Goal: Browse casually: Explore the website without a specific task or goal

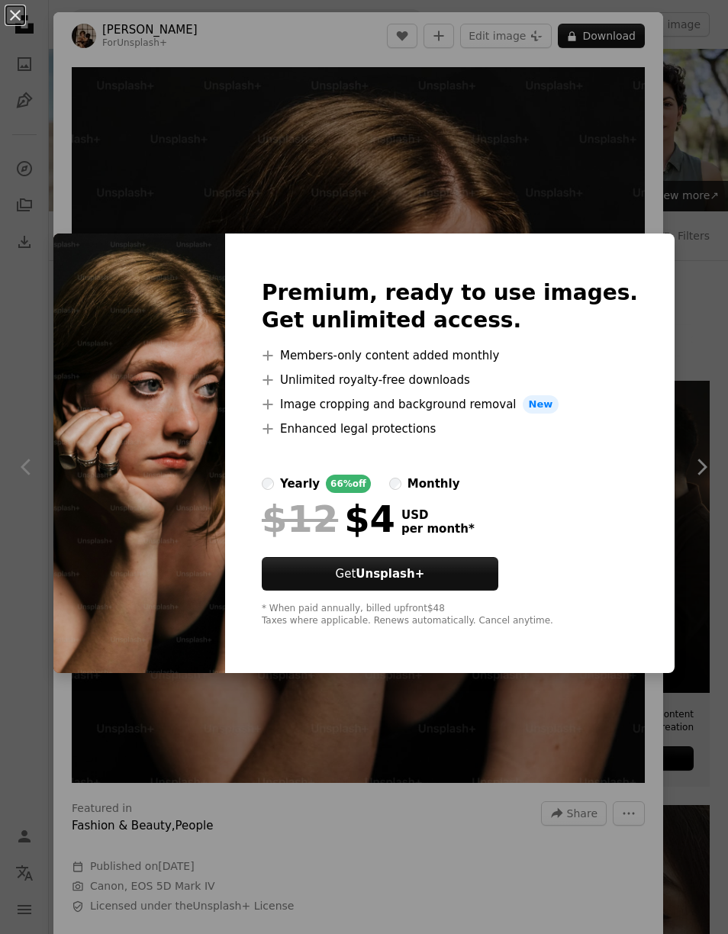
scroll to position [5906, 0]
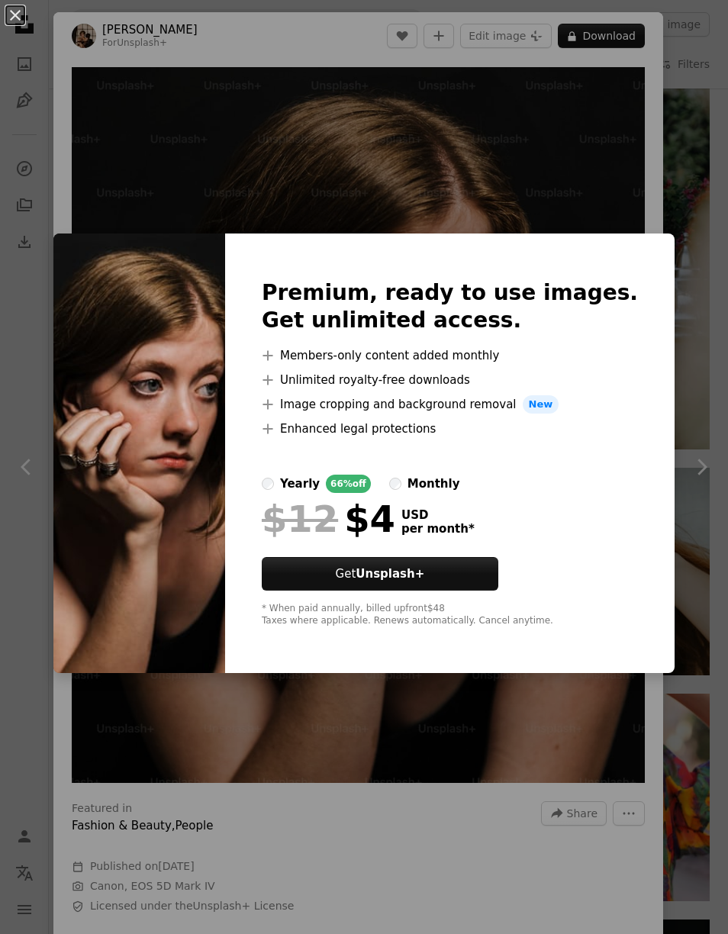
click at [519, 156] on div "An X shape Premium, ready to use images. Get unlimited access. A plus sign Memb…" at bounding box center [364, 467] width 728 height 934
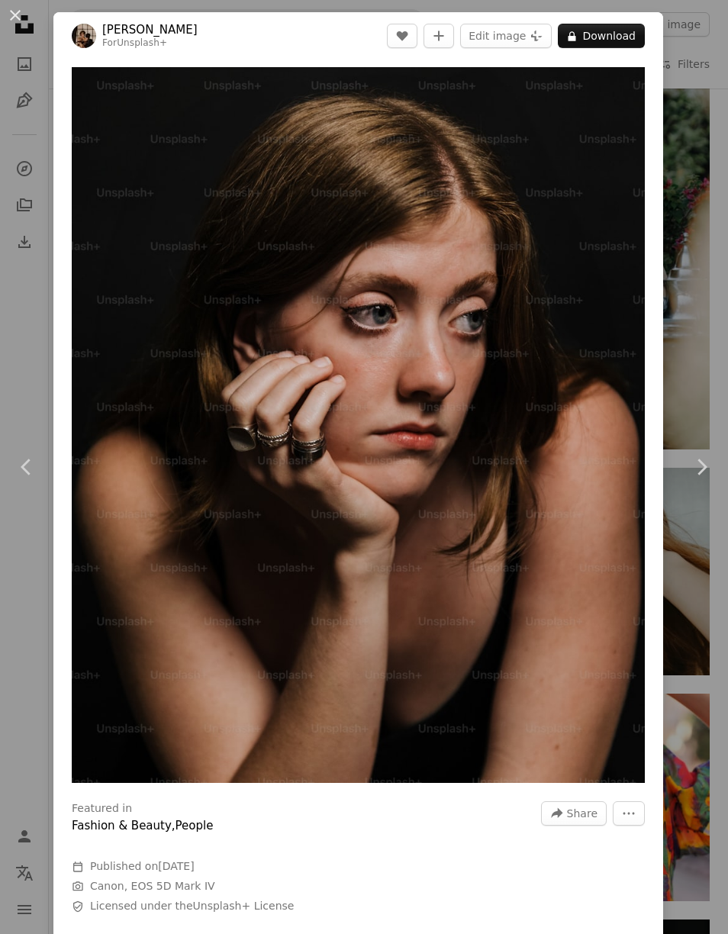
click at [703, 468] on icon "Chevron right" at bounding box center [701, 467] width 24 height 24
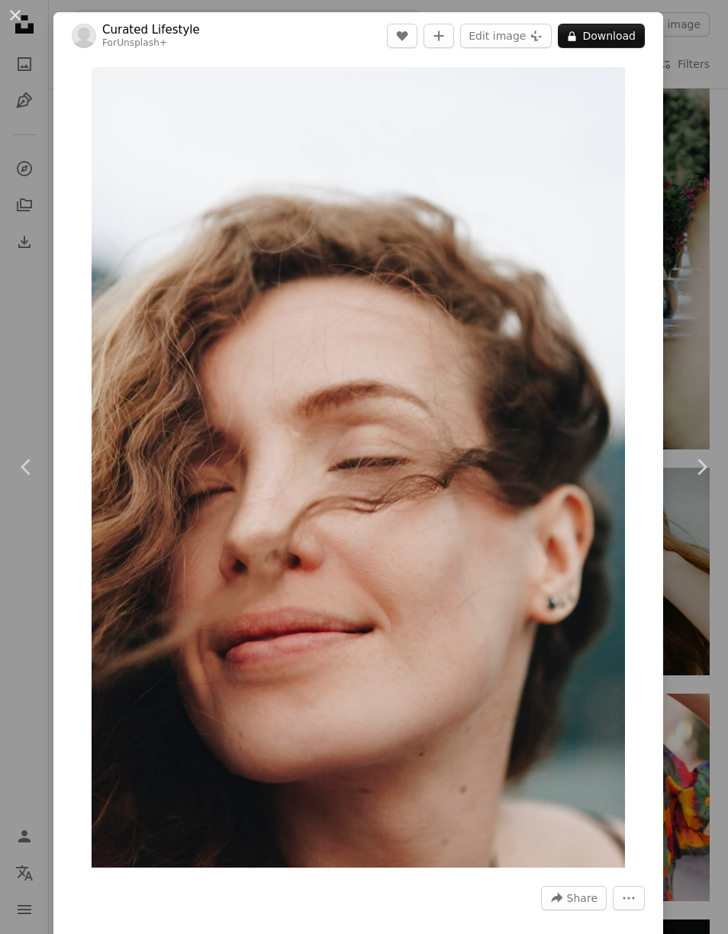
click at [697, 479] on icon "Chevron right" at bounding box center [701, 467] width 24 height 24
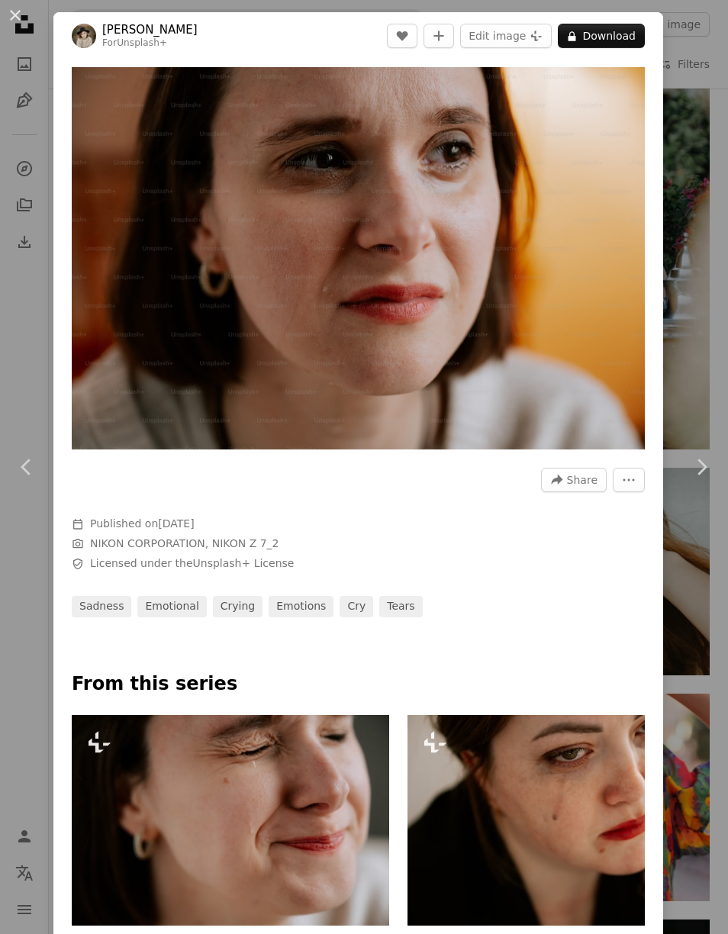
click at [11, 14] on button "An X shape" at bounding box center [15, 15] width 18 height 18
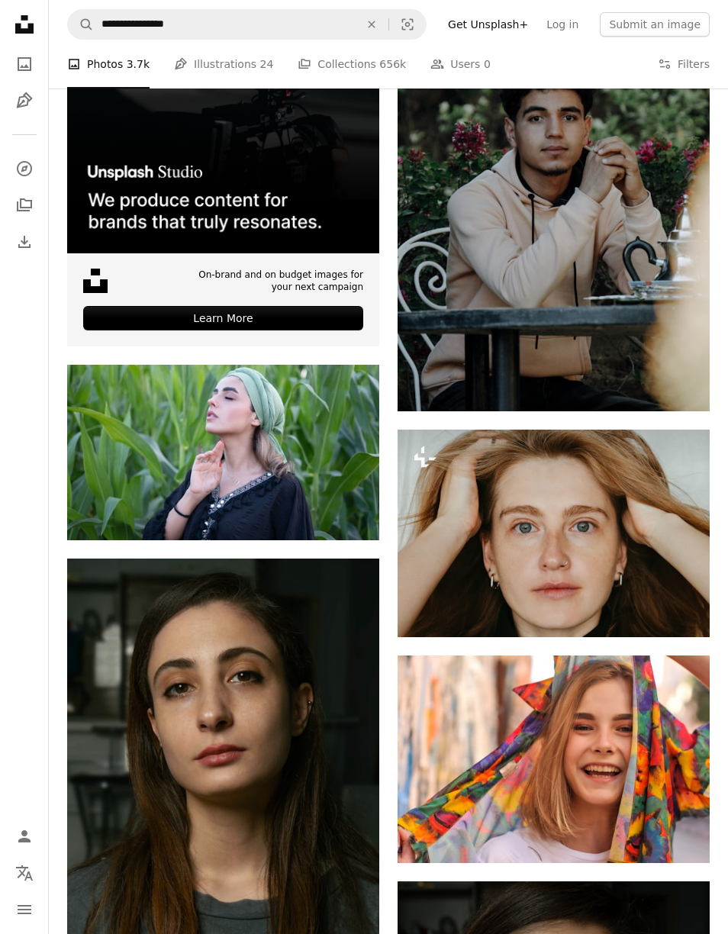
click at [523, 538] on img at bounding box center [554, 534] width 312 height 208
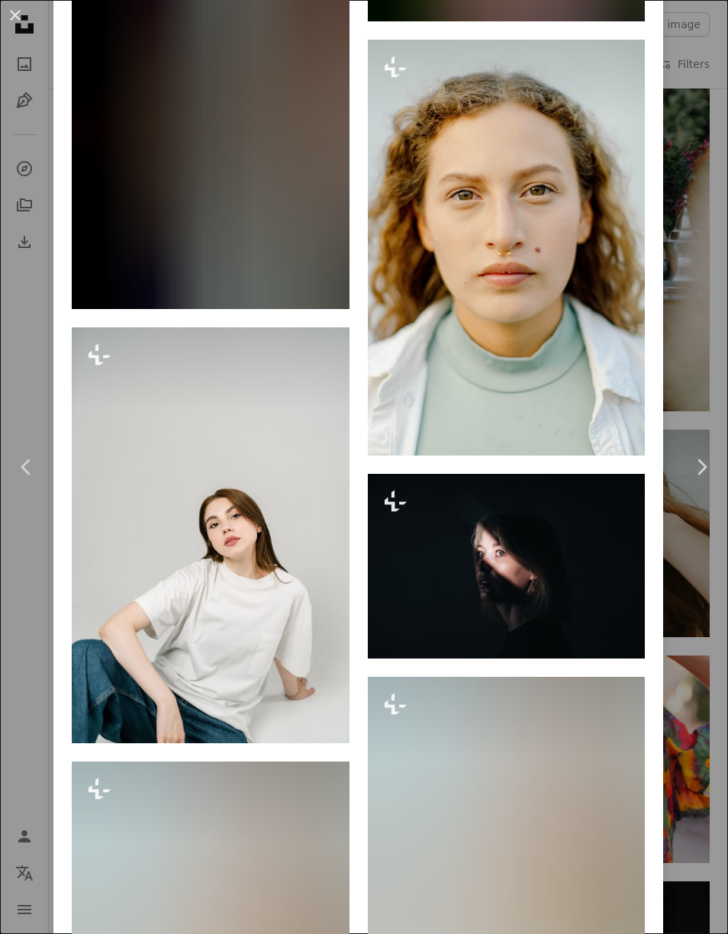
scroll to position [16030, 0]
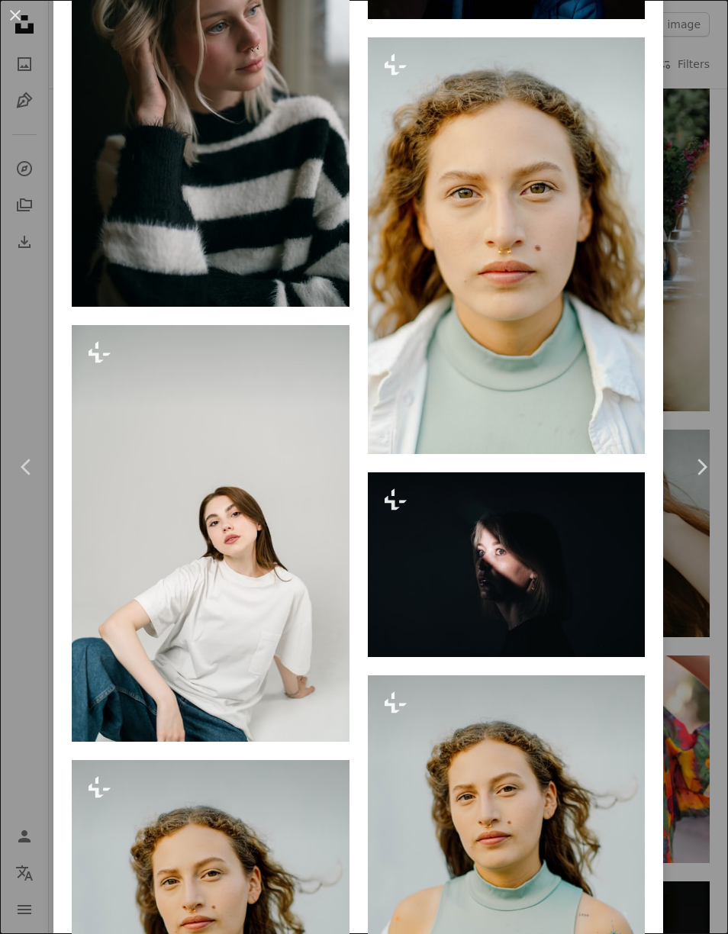
click at [18, 7] on button "An X shape" at bounding box center [15, 15] width 18 height 18
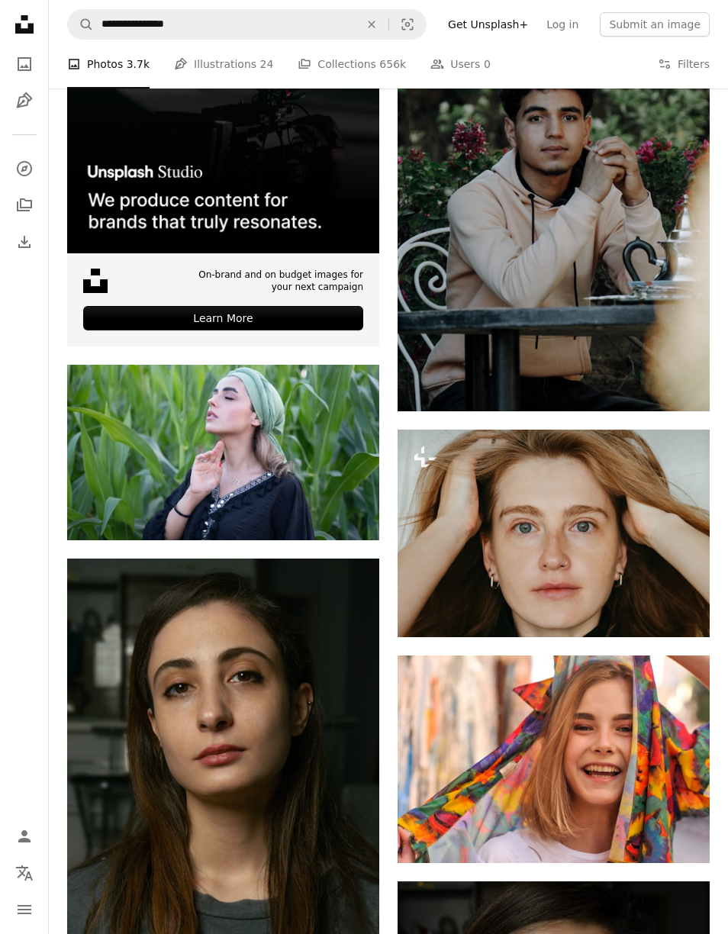
click at [553, 533] on img at bounding box center [554, 534] width 312 height 208
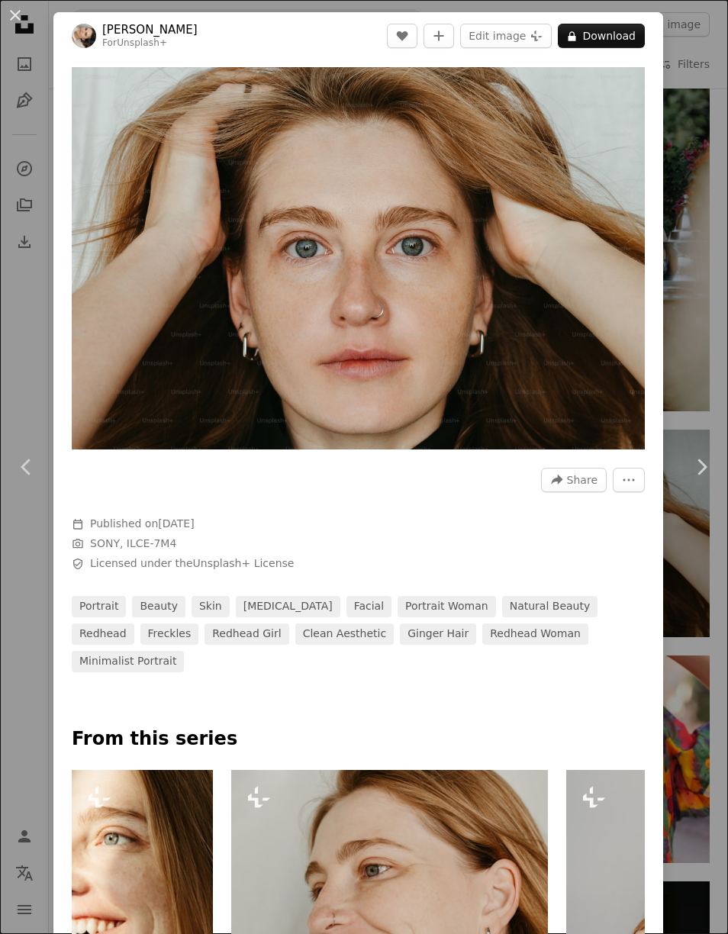
click at [485, 344] on img "Zoom in on this image" at bounding box center [358, 258] width 573 height 382
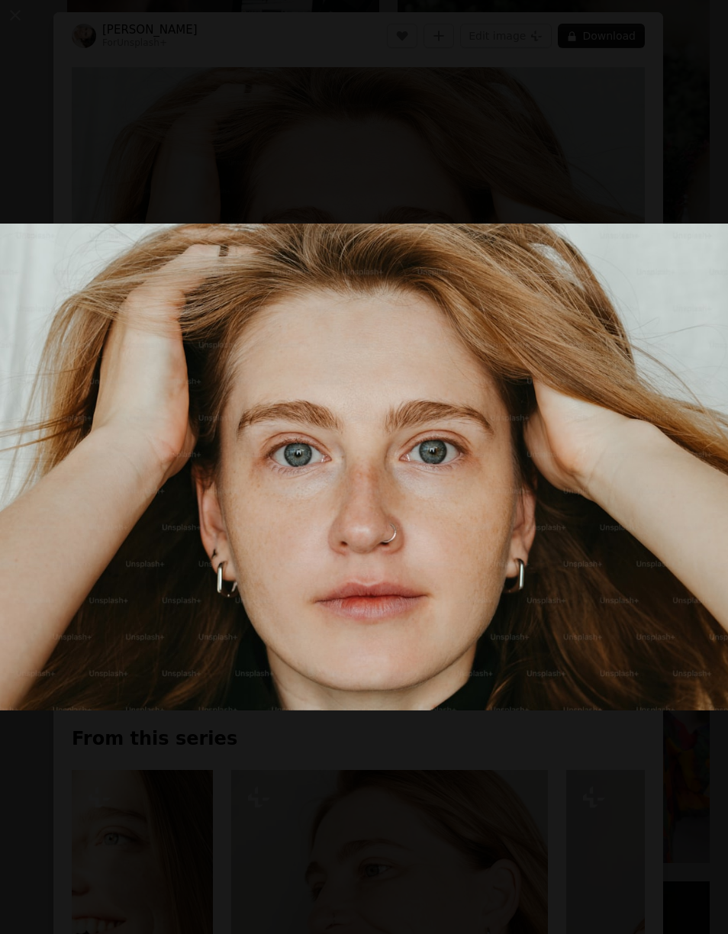
click at [488, 469] on img "Zoom out on this image" at bounding box center [363, 467] width 729 height 486
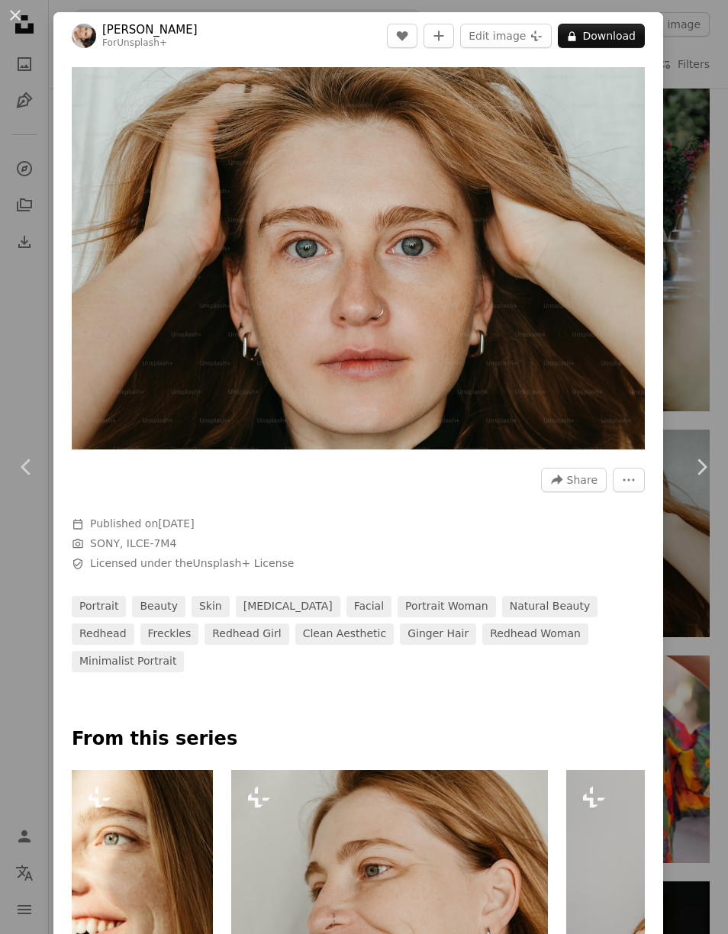
click at [12, 14] on button "An X shape" at bounding box center [15, 15] width 18 height 18
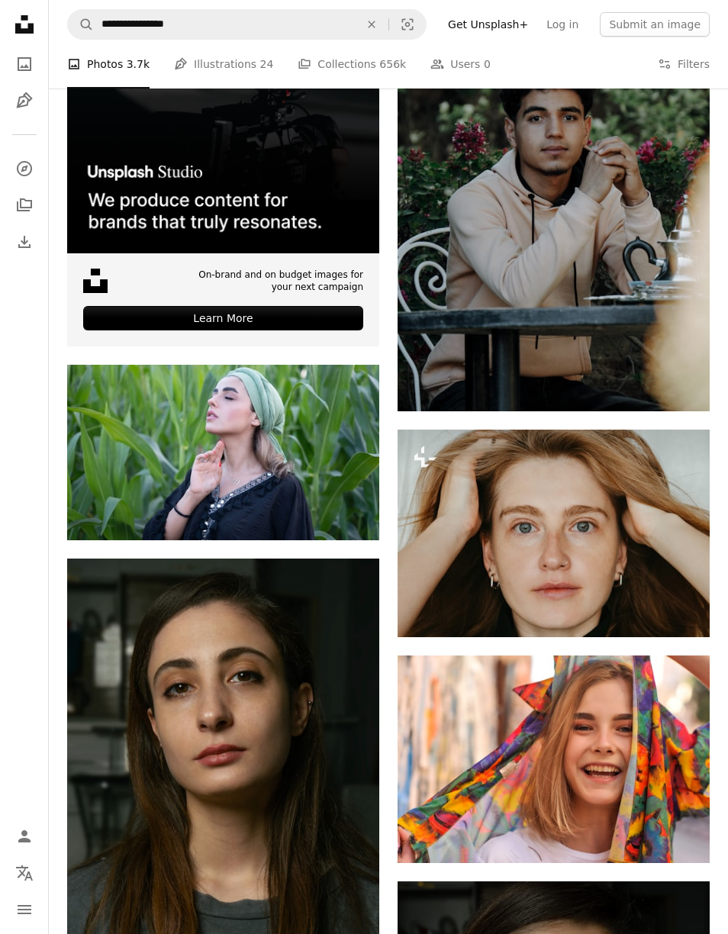
click at [542, 731] on img at bounding box center [554, 759] width 312 height 208
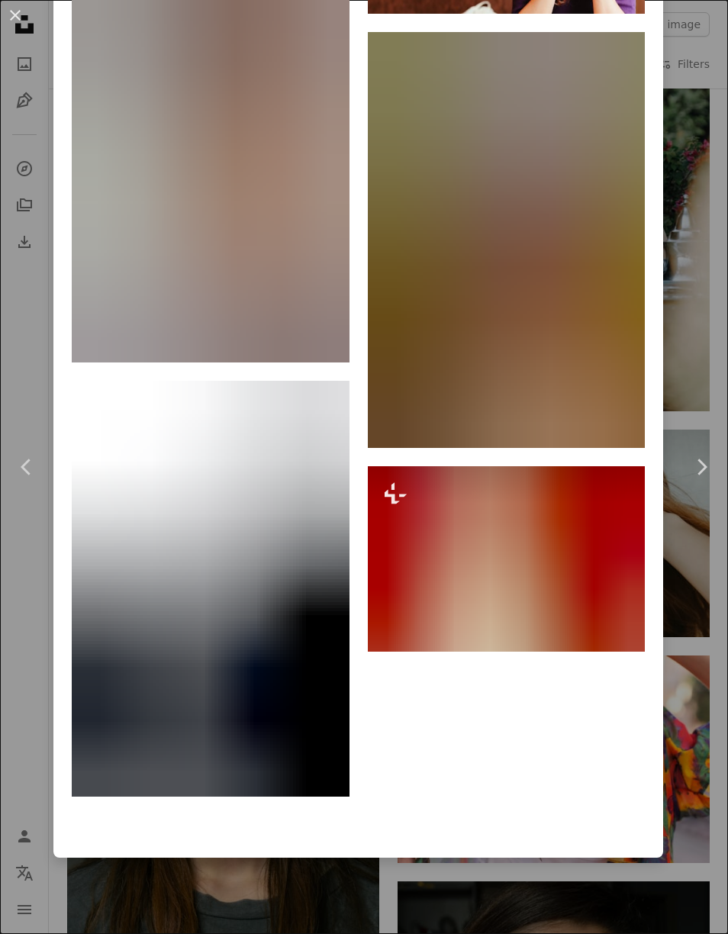
scroll to position [19323, 0]
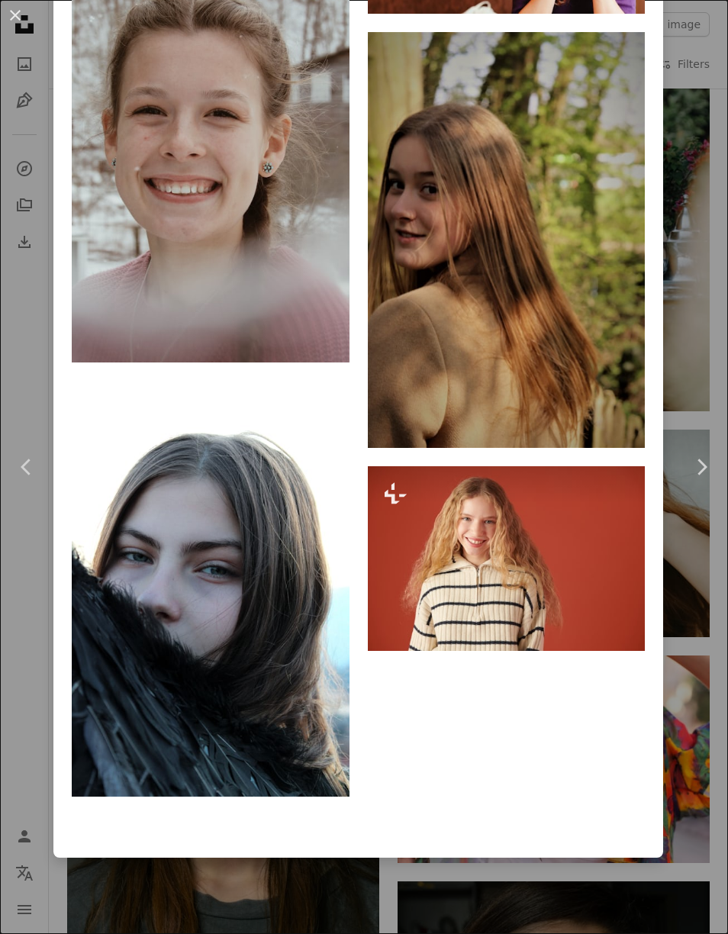
click at [24, 11] on button "An X shape" at bounding box center [15, 15] width 18 height 18
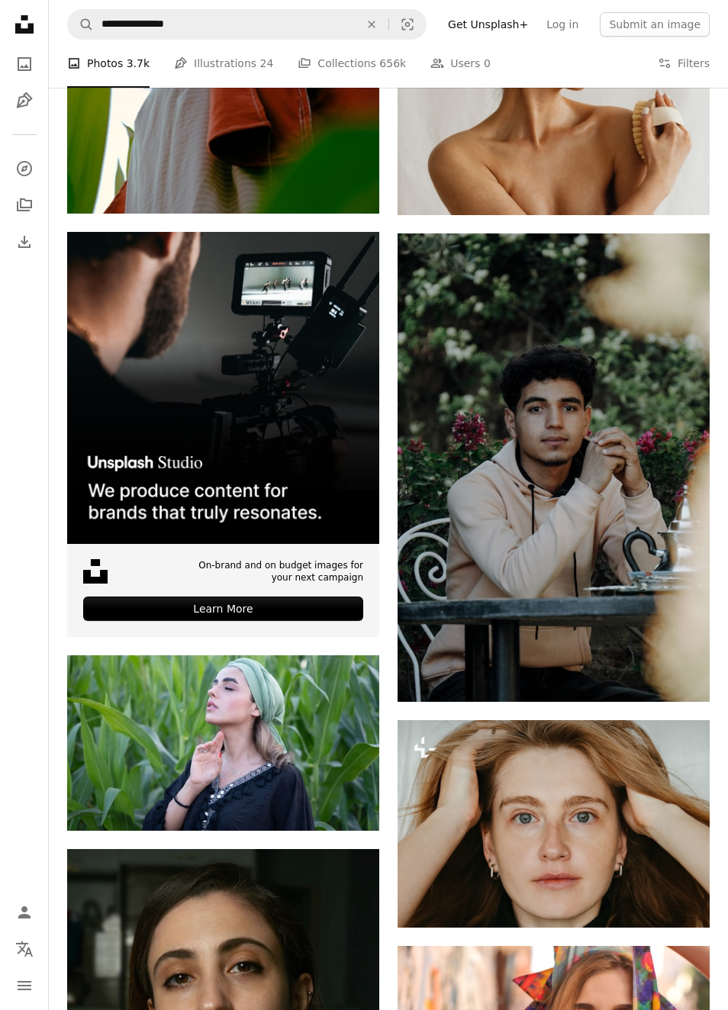
scroll to position [5654, 0]
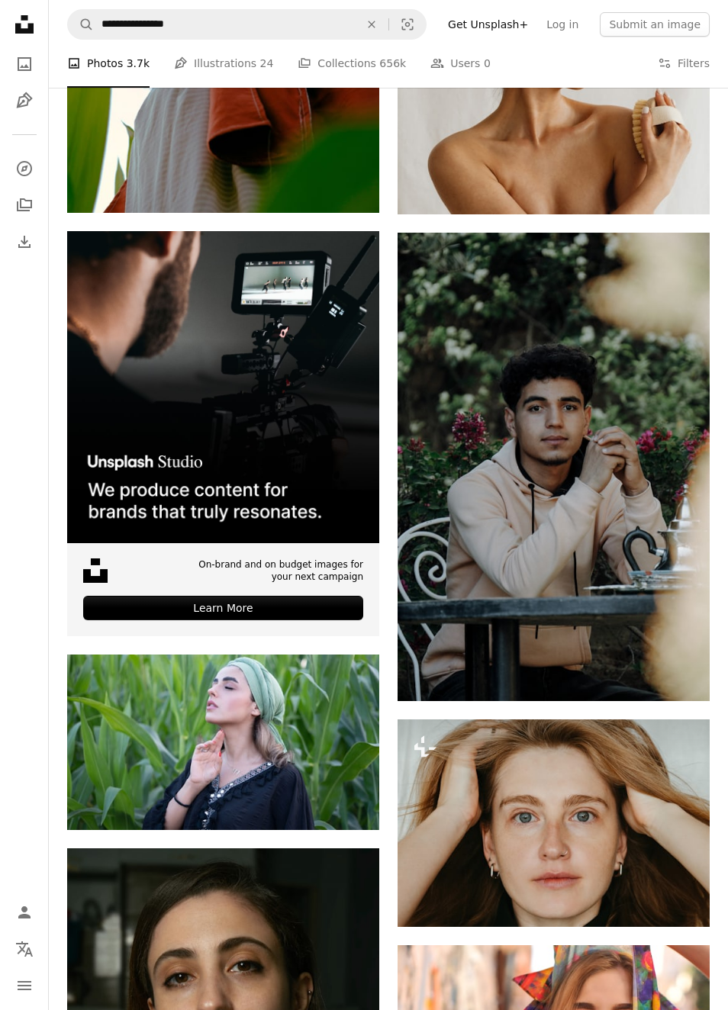
click at [551, 500] on img at bounding box center [554, 467] width 312 height 468
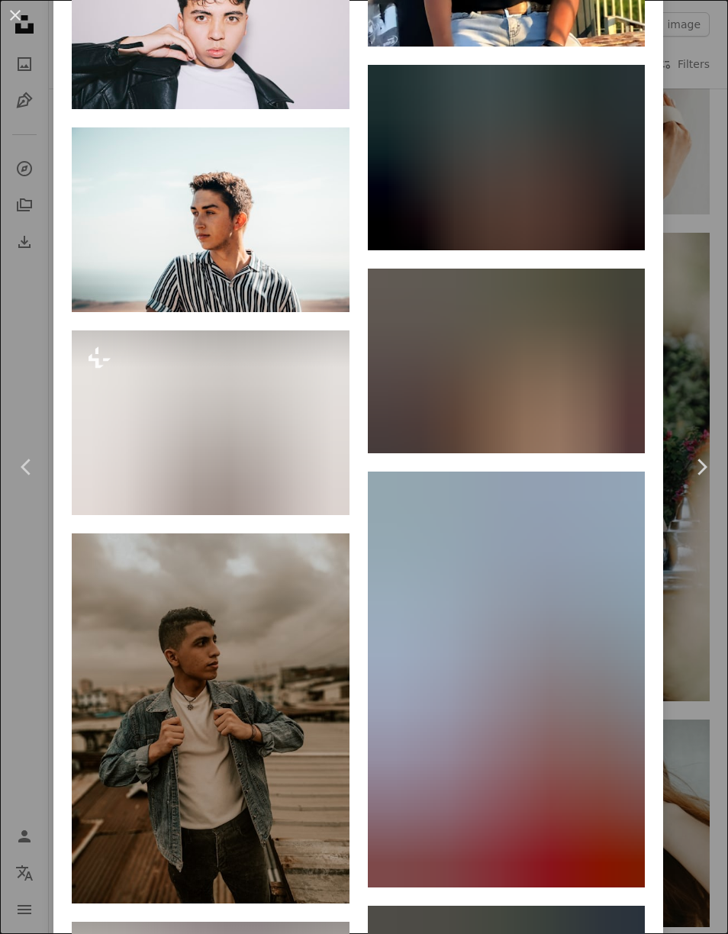
scroll to position [16943, 0]
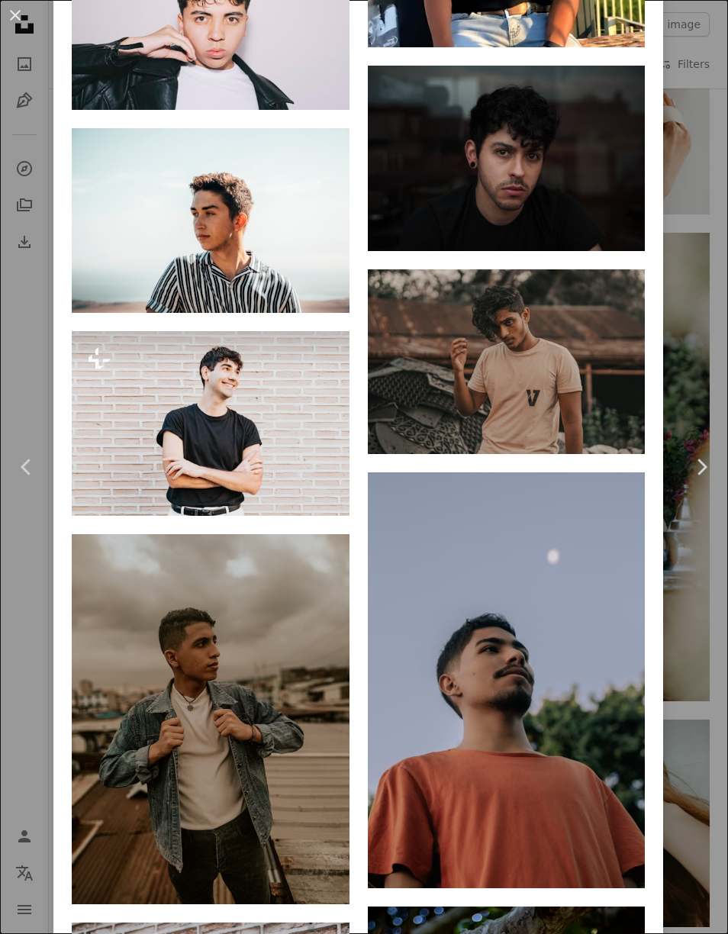
click at [526, 251] on img at bounding box center [507, 158] width 278 height 185
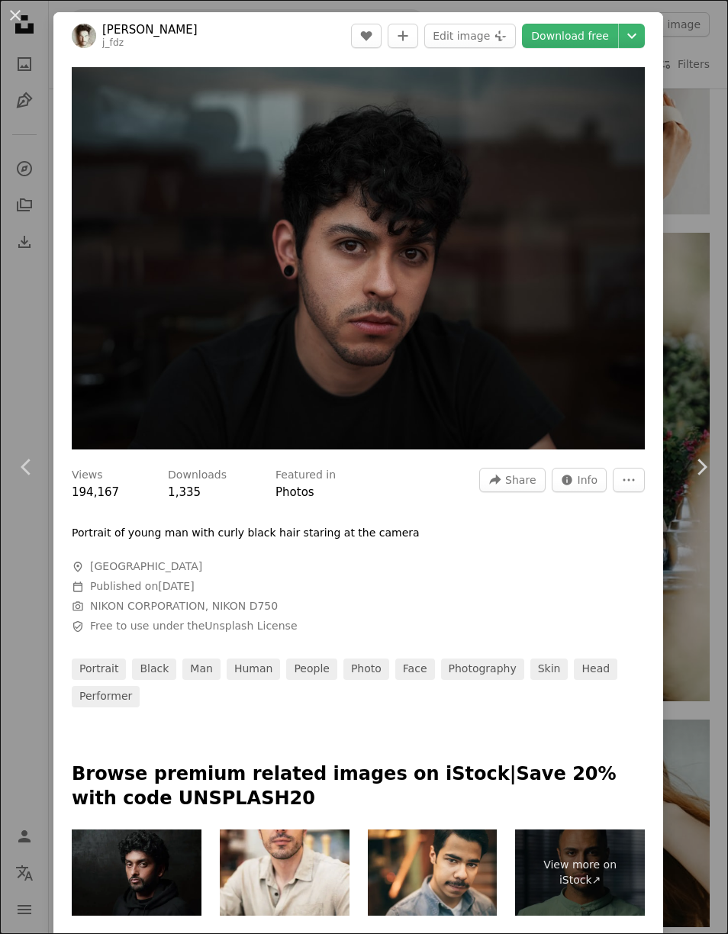
click at [520, 351] on img "Zoom in on this image" at bounding box center [358, 258] width 573 height 382
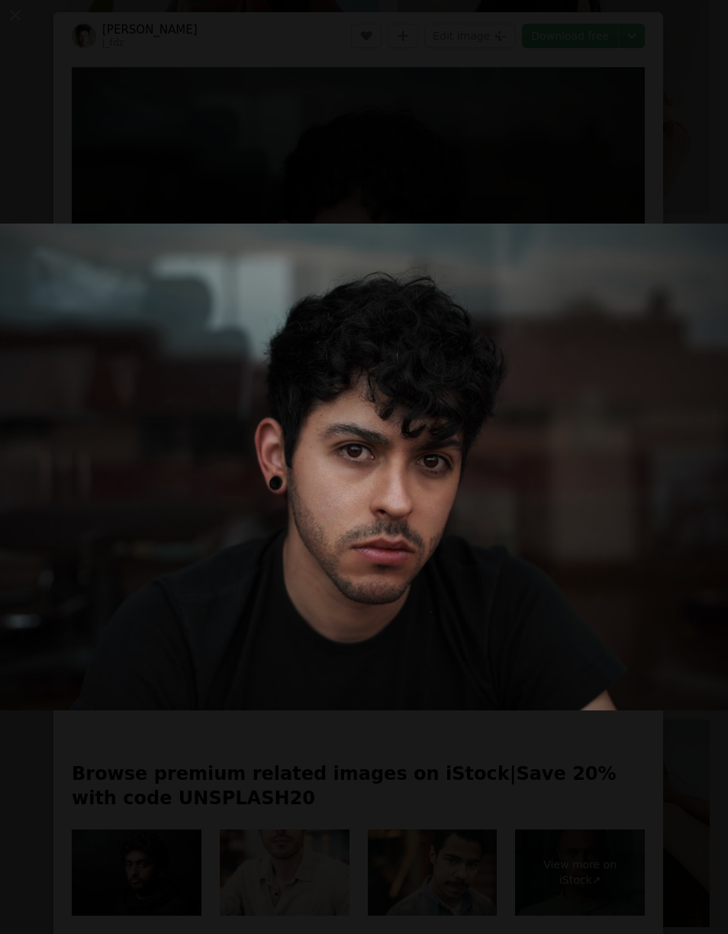
click at [501, 536] on img "Zoom out on this image" at bounding box center [363, 467] width 729 height 487
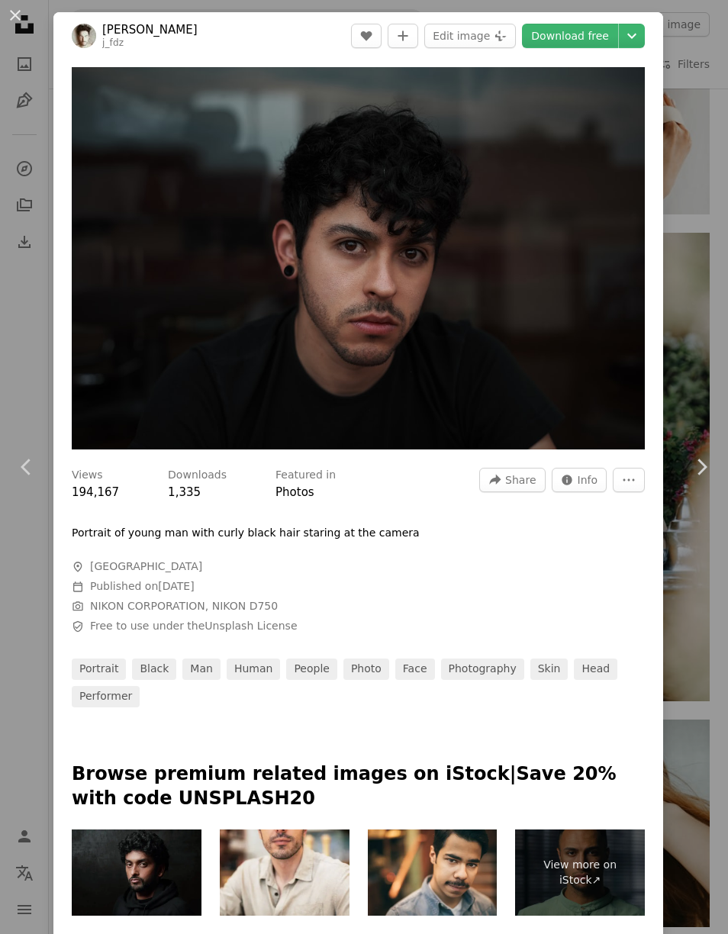
click at [533, 353] on img "Zoom in on this image" at bounding box center [358, 258] width 573 height 382
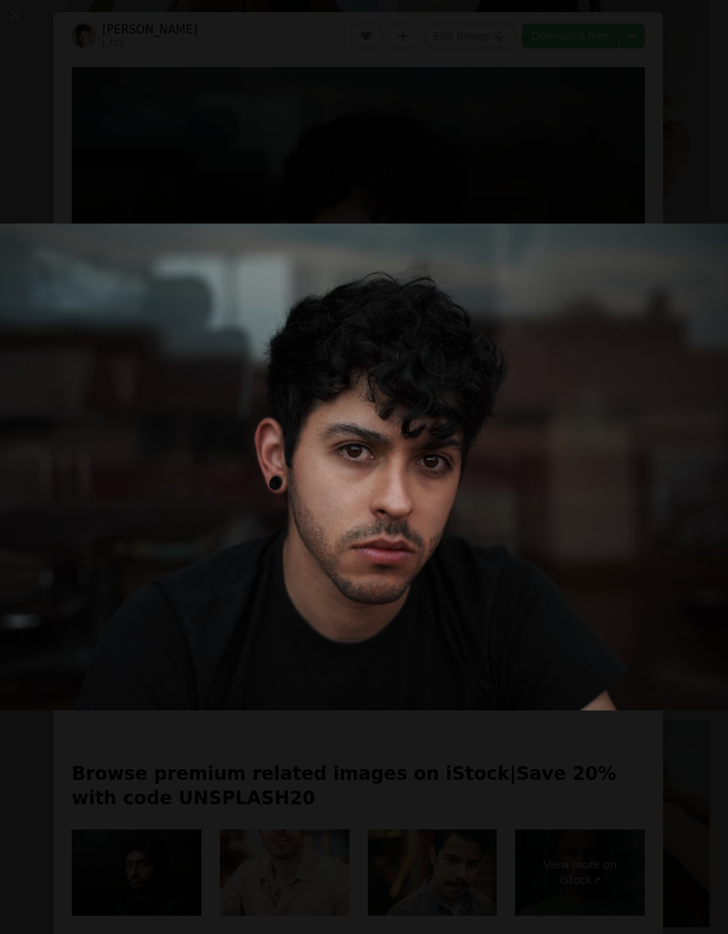
click at [562, 404] on img "Zoom out on this image" at bounding box center [363, 467] width 729 height 487
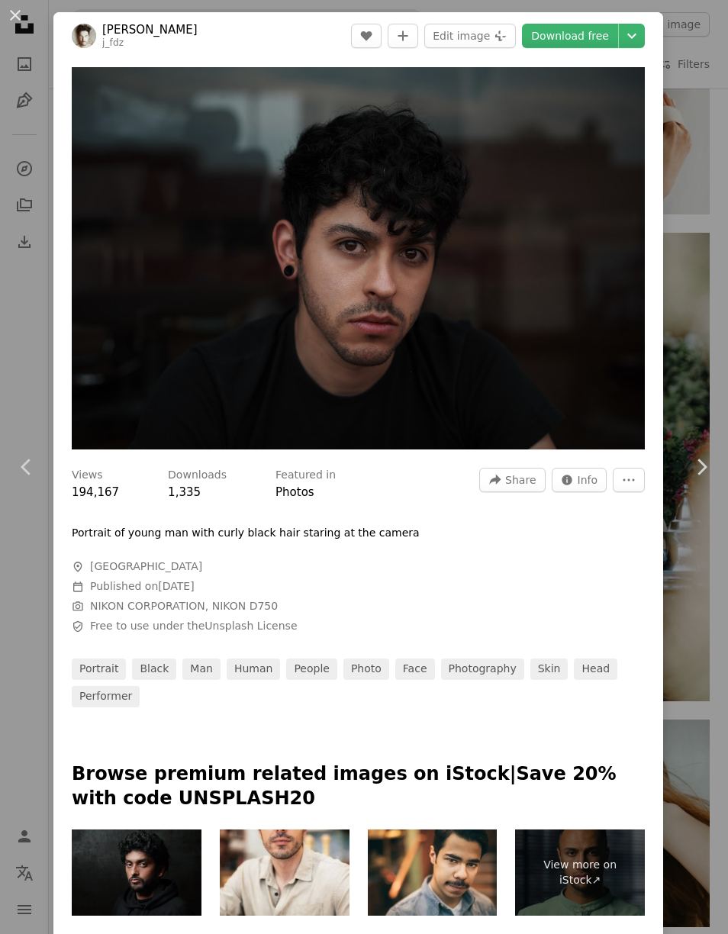
click at [12, 6] on button "An X shape" at bounding box center [15, 15] width 18 height 18
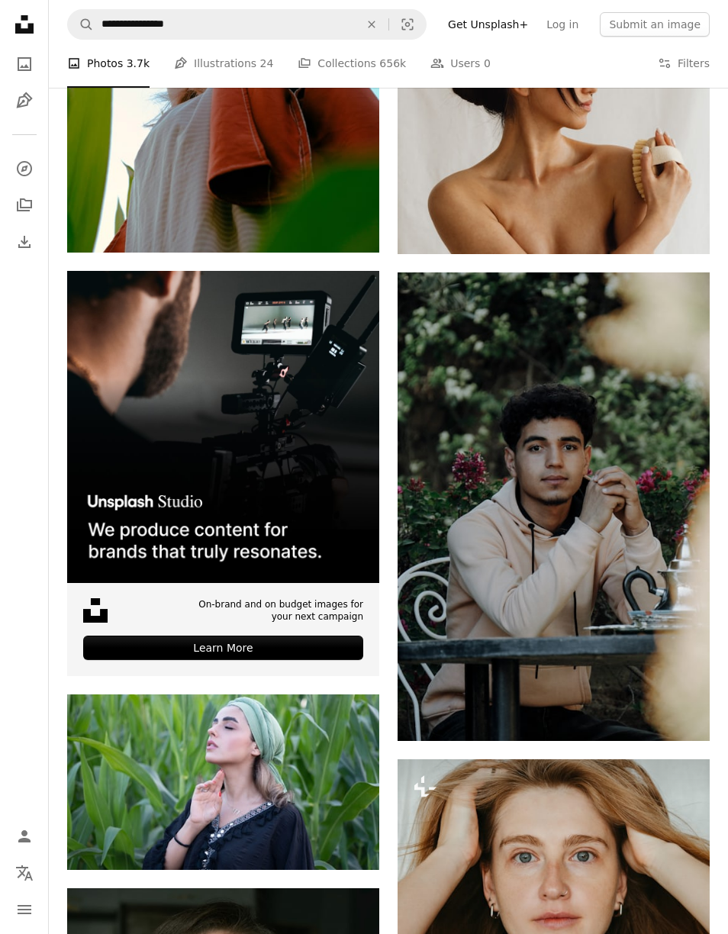
scroll to position [5615, 0]
click at [538, 507] on img at bounding box center [554, 506] width 312 height 468
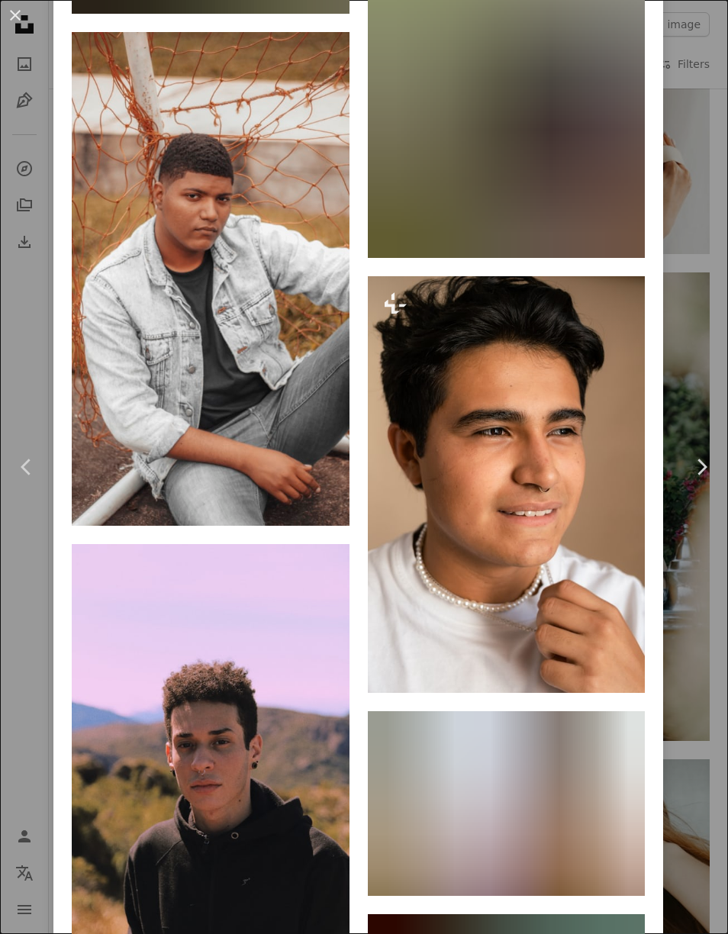
scroll to position [9900, 0]
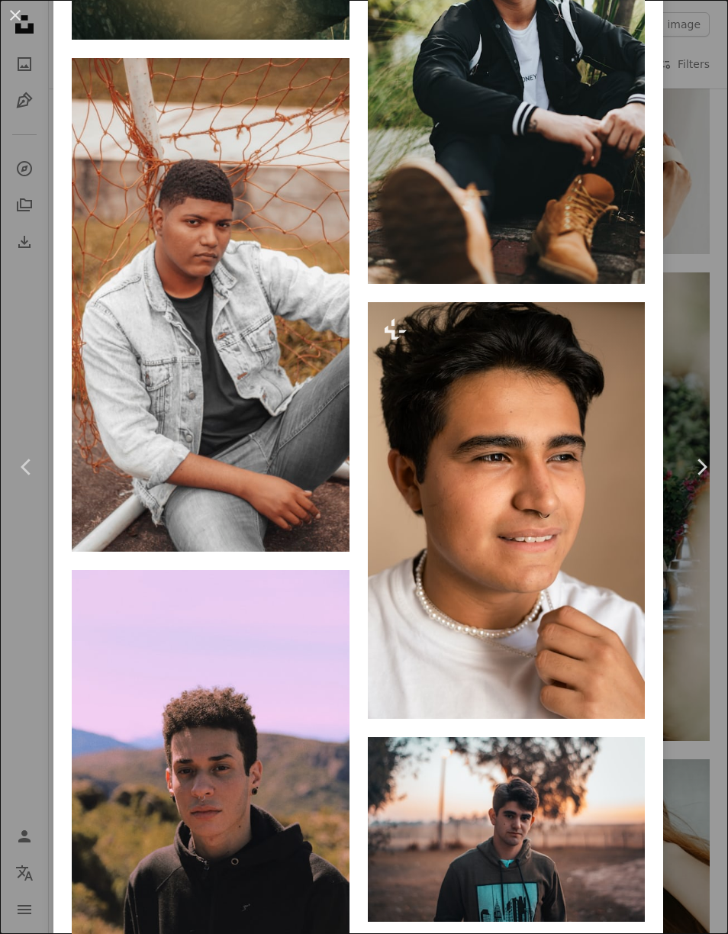
click at [523, 284] on img at bounding box center [507, 76] width 278 height 416
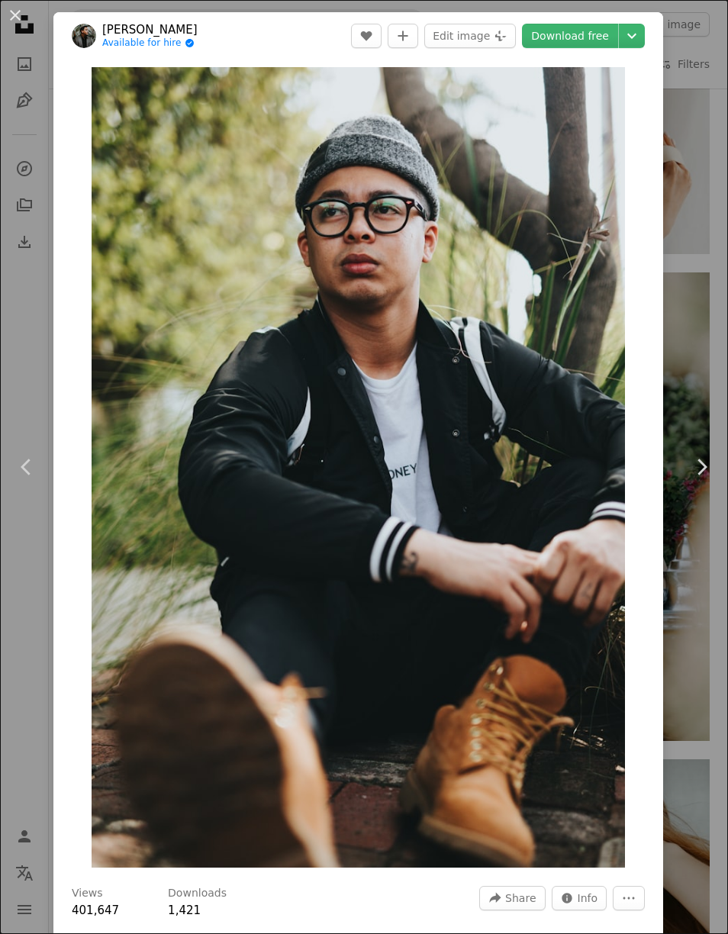
click at [8, 24] on button "An X shape" at bounding box center [15, 15] width 18 height 18
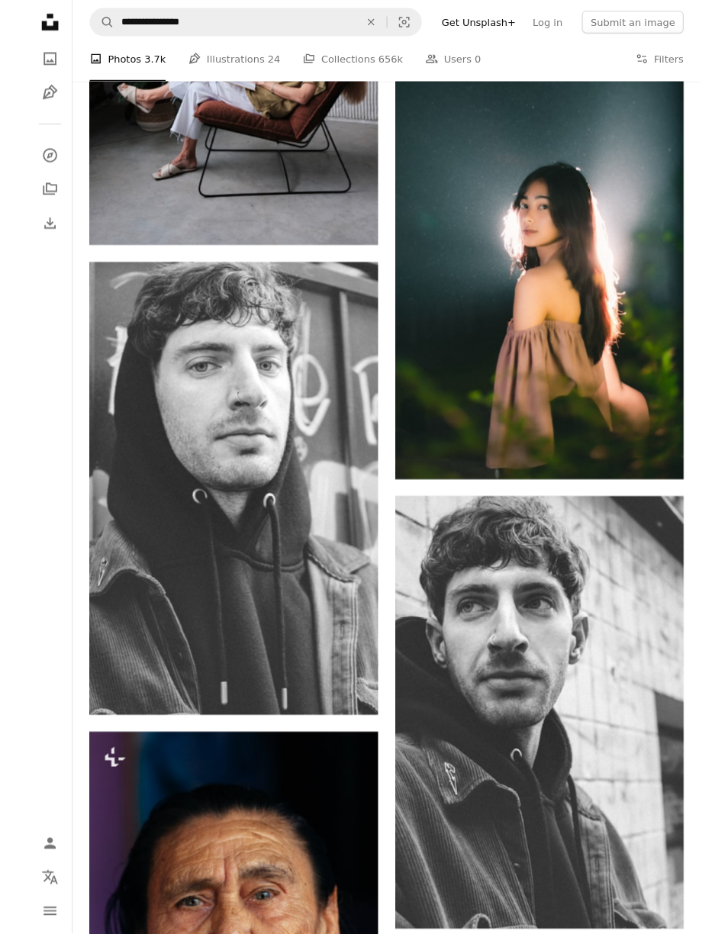
scroll to position [8079, 0]
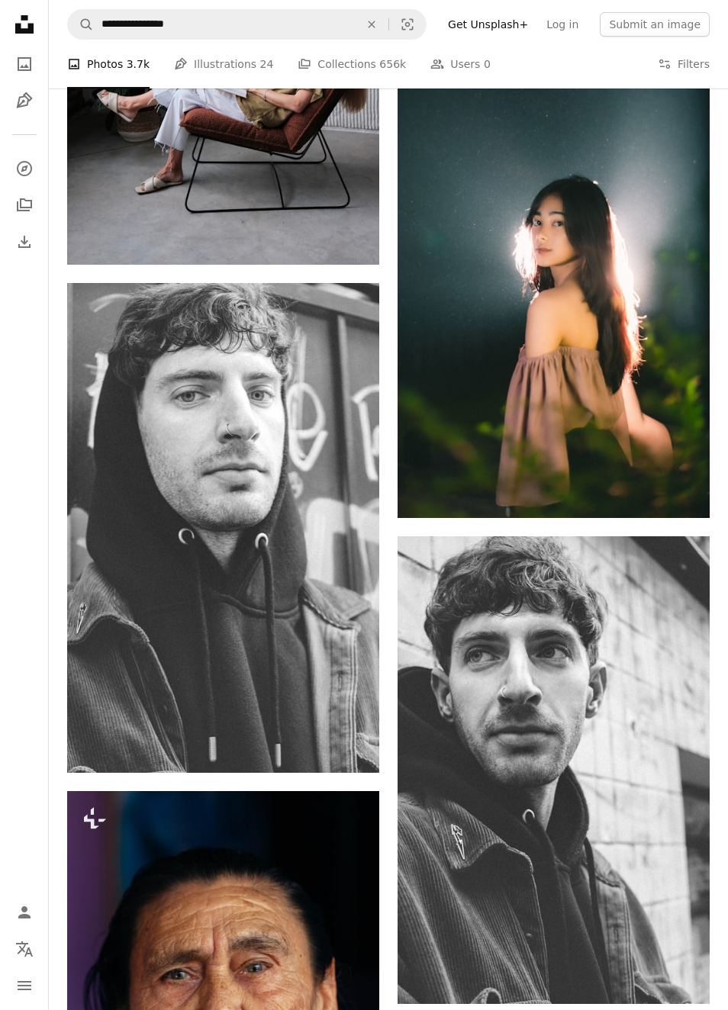
click at [230, 533] on img at bounding box center [223, 528] width 312 height 490
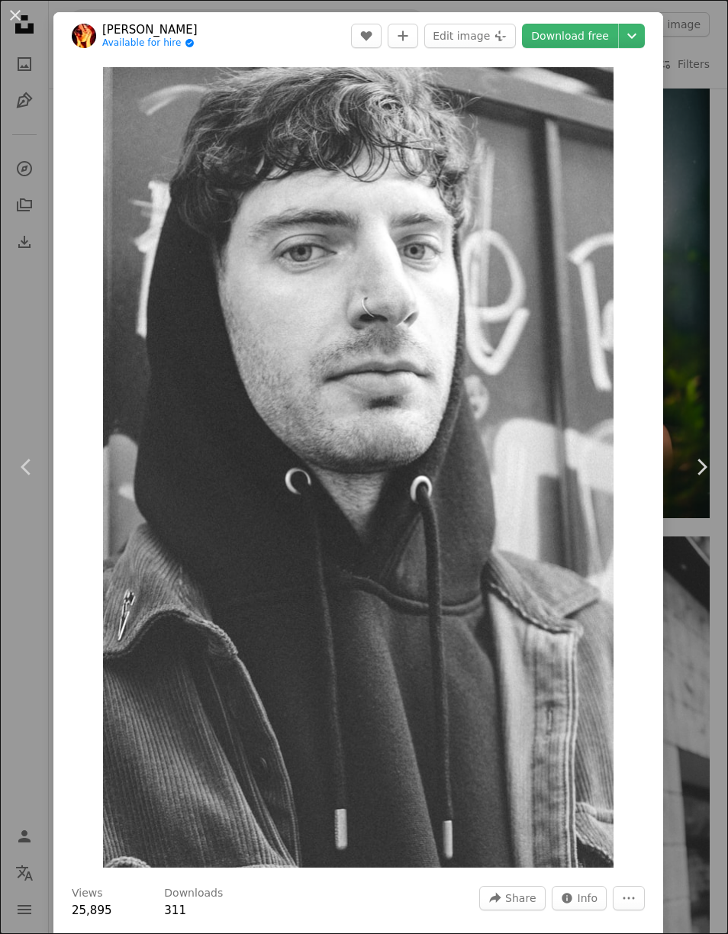
click at [462, 451] on img "Zoom in on this image" at bounding box center [358, 467] width 510 height 800
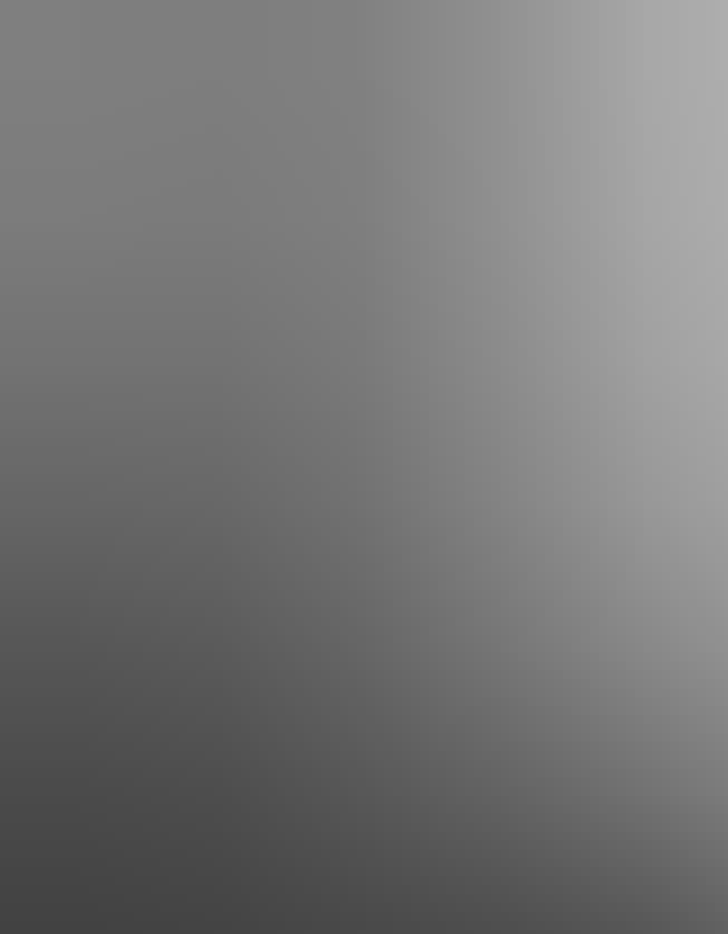
scroll to position [96, 0]
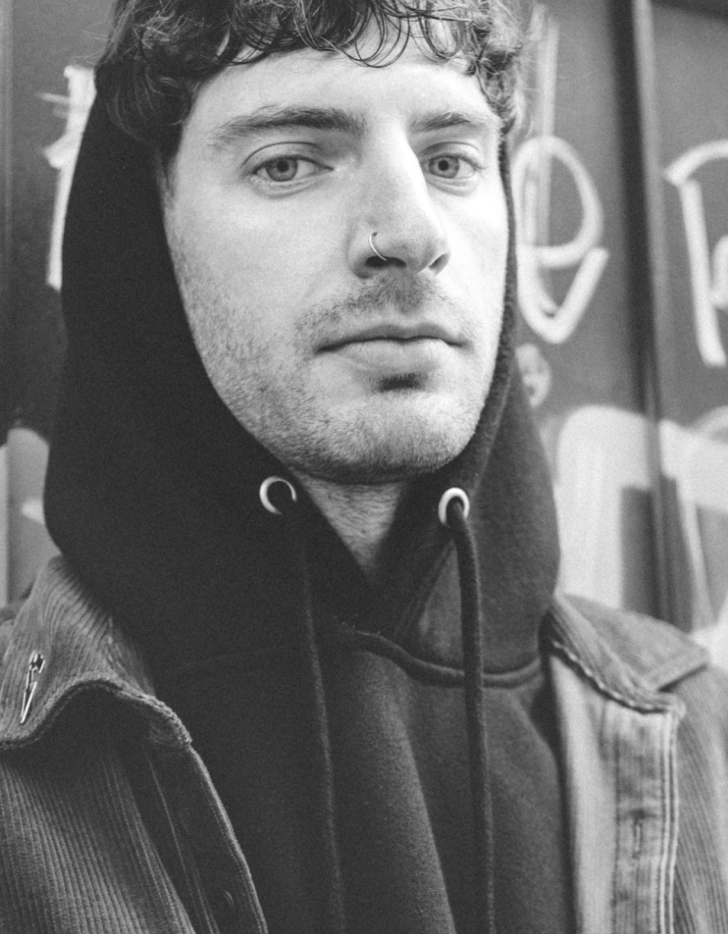
click at [490, 375] on img "Zoom out on this image" at bounding box center [363, 475] width 729 height 1145
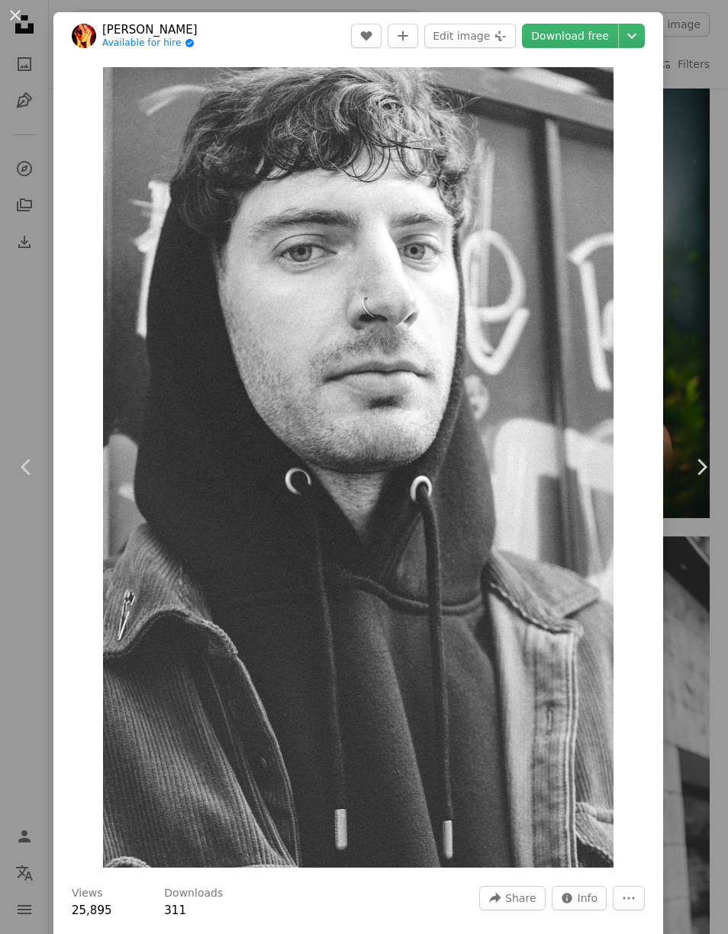
click at [18, 6] on button "An X shape" at bounding box center [15, 15] width 18 height 18
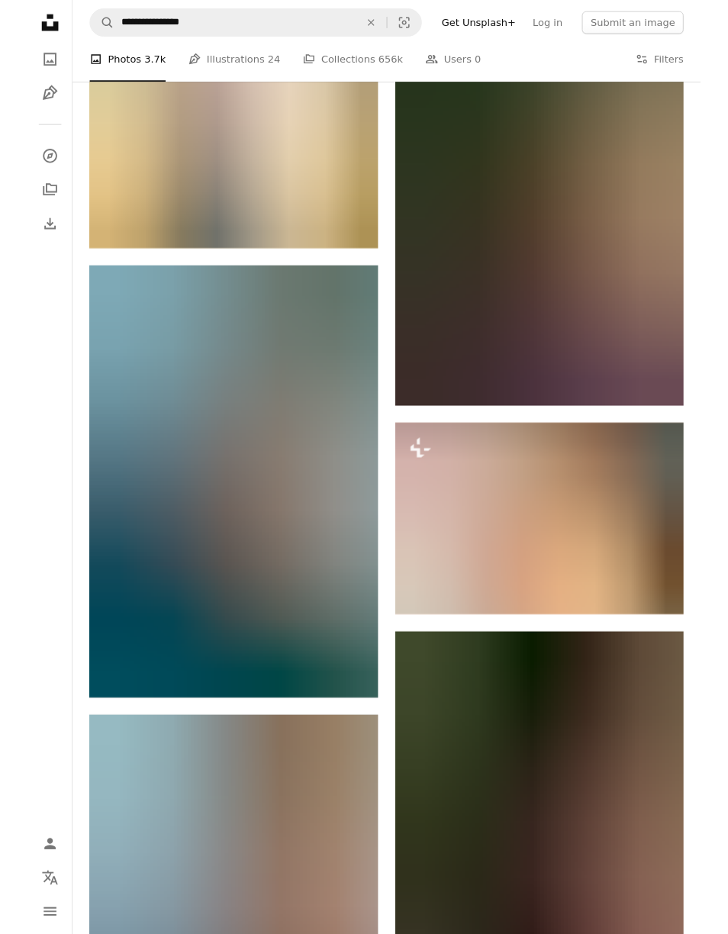
scroll to position [21337, 0]
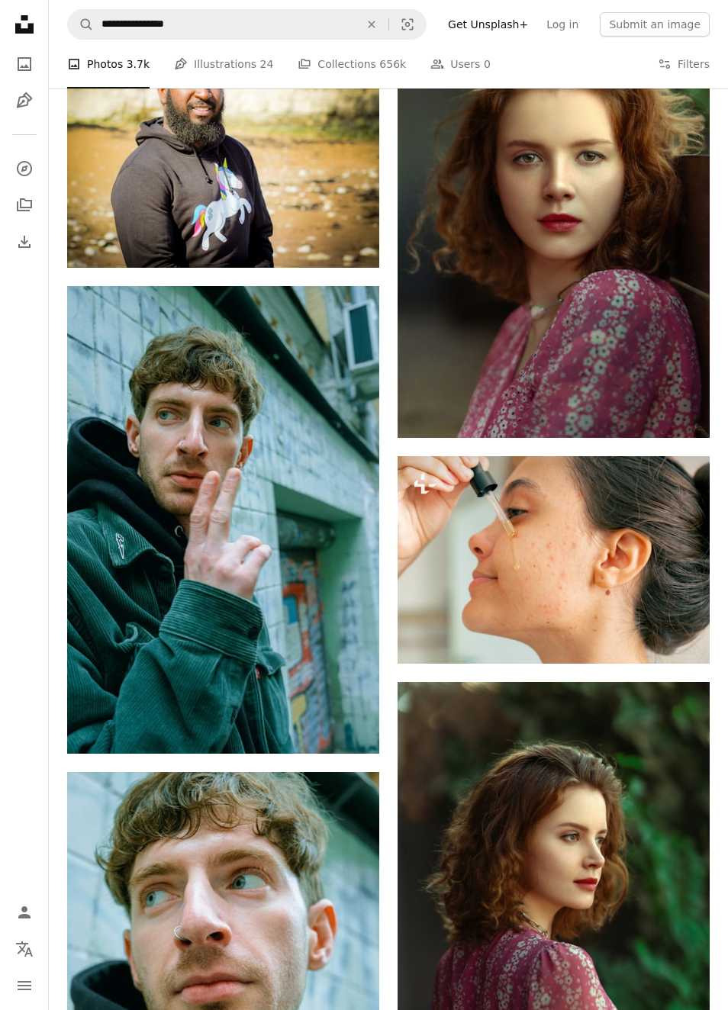
click at [261, 933] on img at bounding box center [223, 1006] width 312 height 468
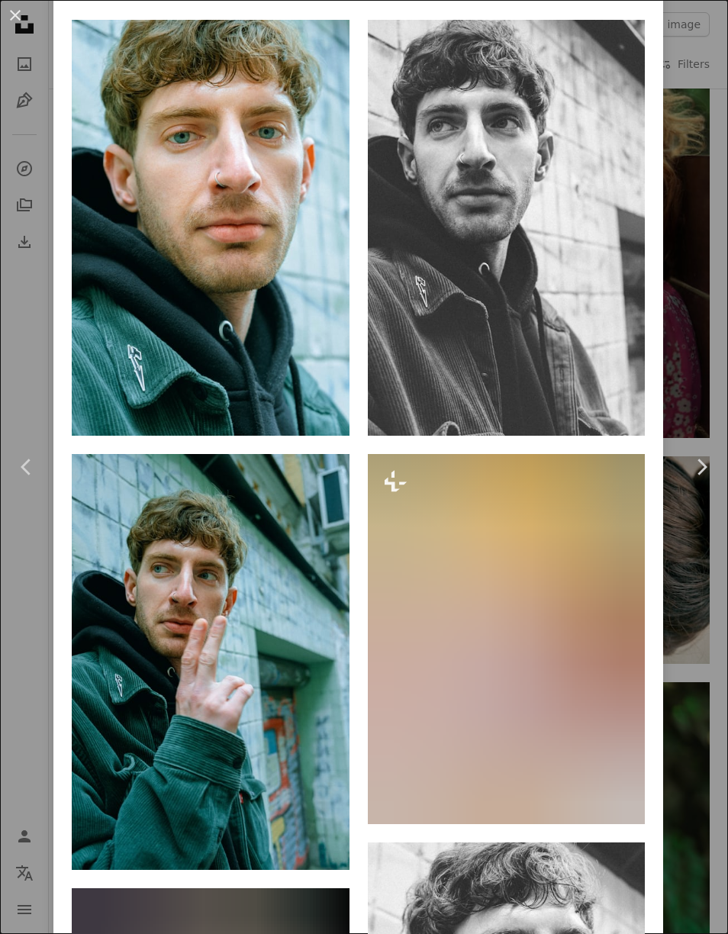
scroll to position [1377, 0]
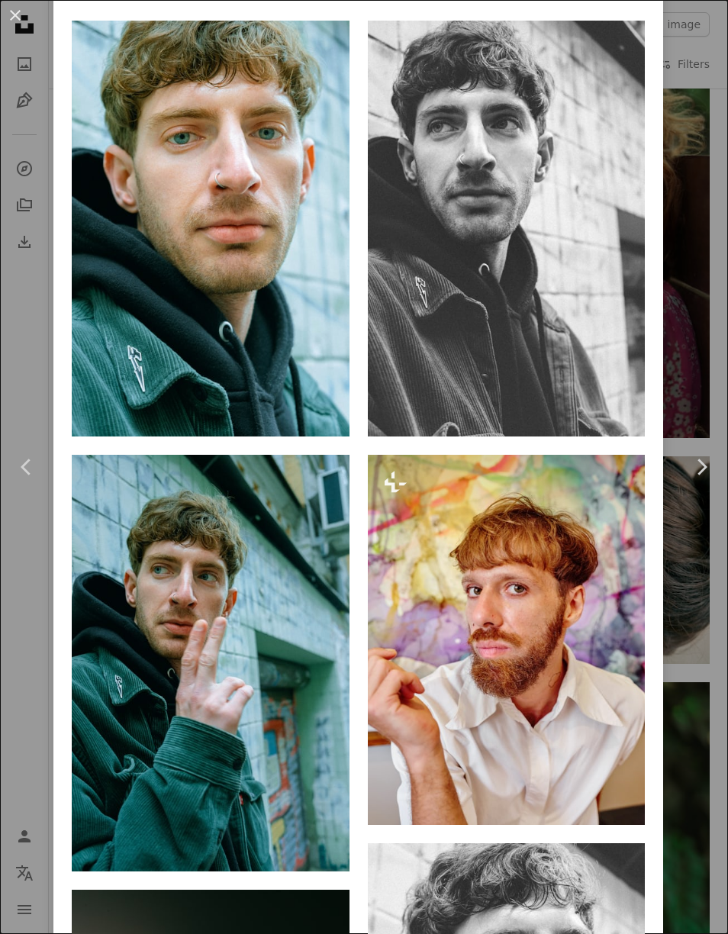
click at [224, 275] on img at bounding box center [211, 229] width 278 height 416
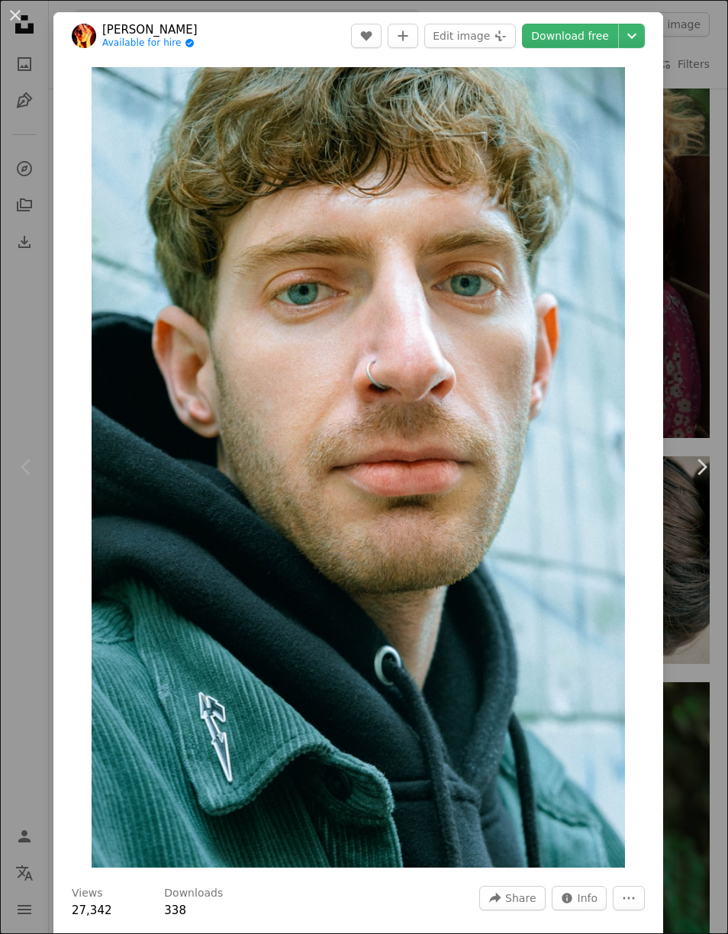
click at [8, 12] on button "An X shape" at bounding box center [15, 15] width 18 height 18
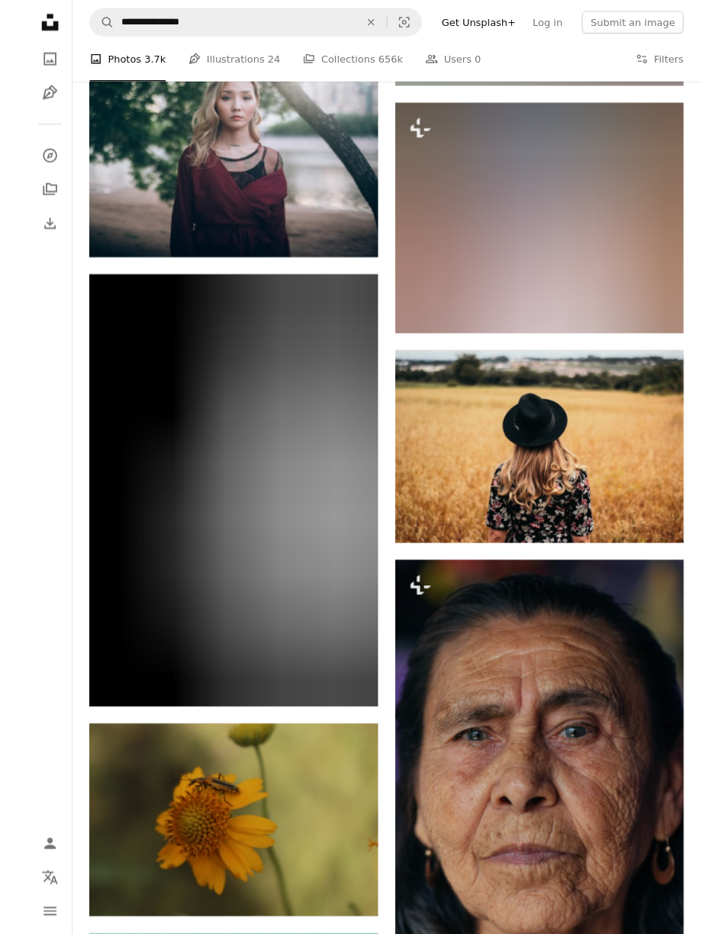
scroll to position [32435, 0]
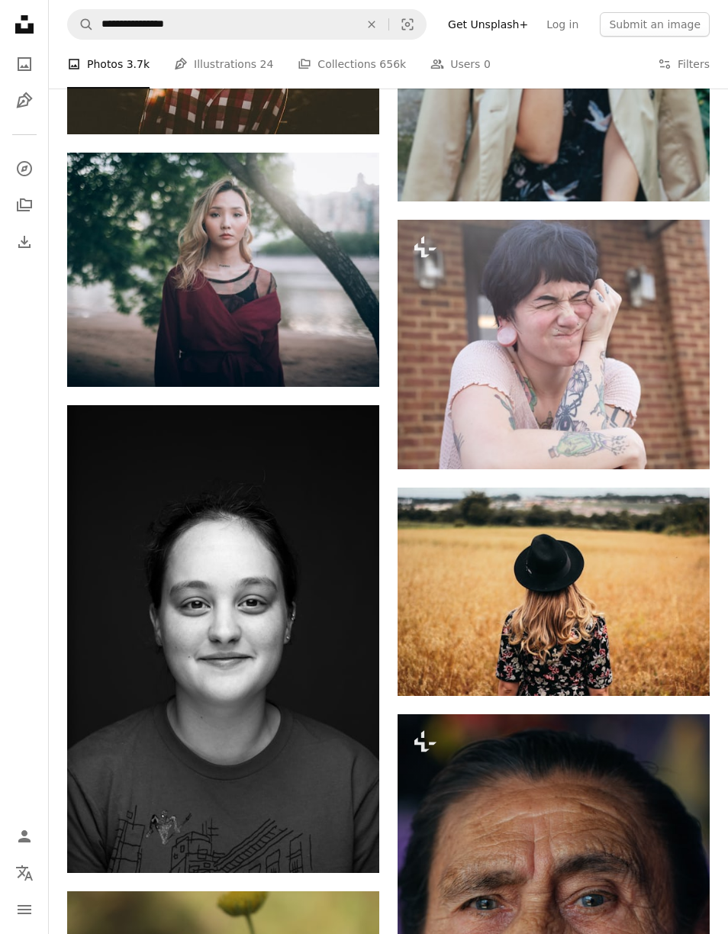
click at [616, 332] on img at bounding box center [554, 345] width 312 height 250
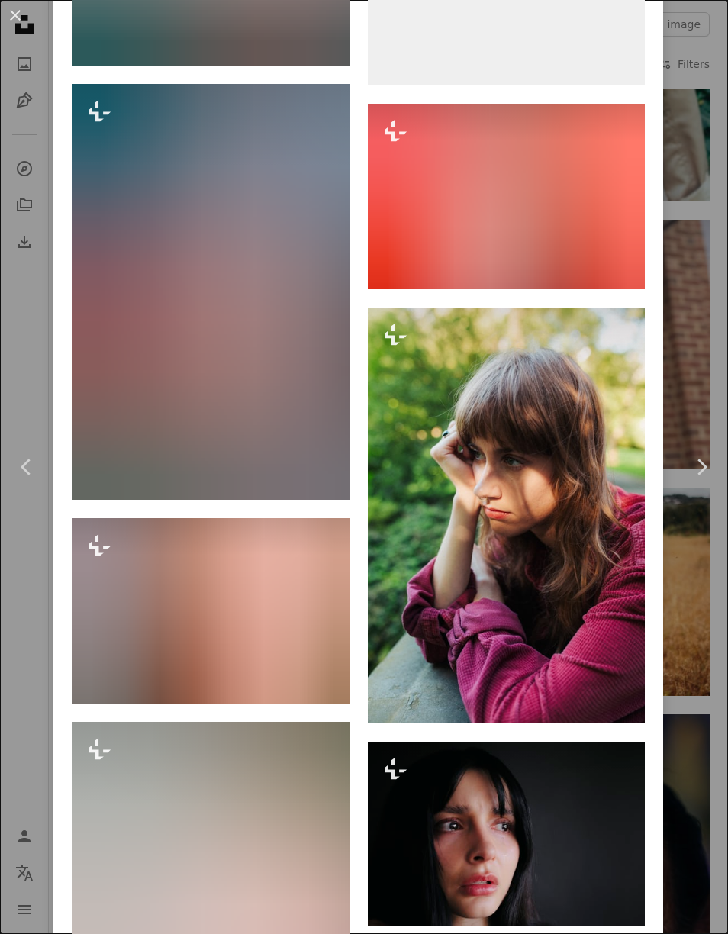
scroll to position [29185, 0]
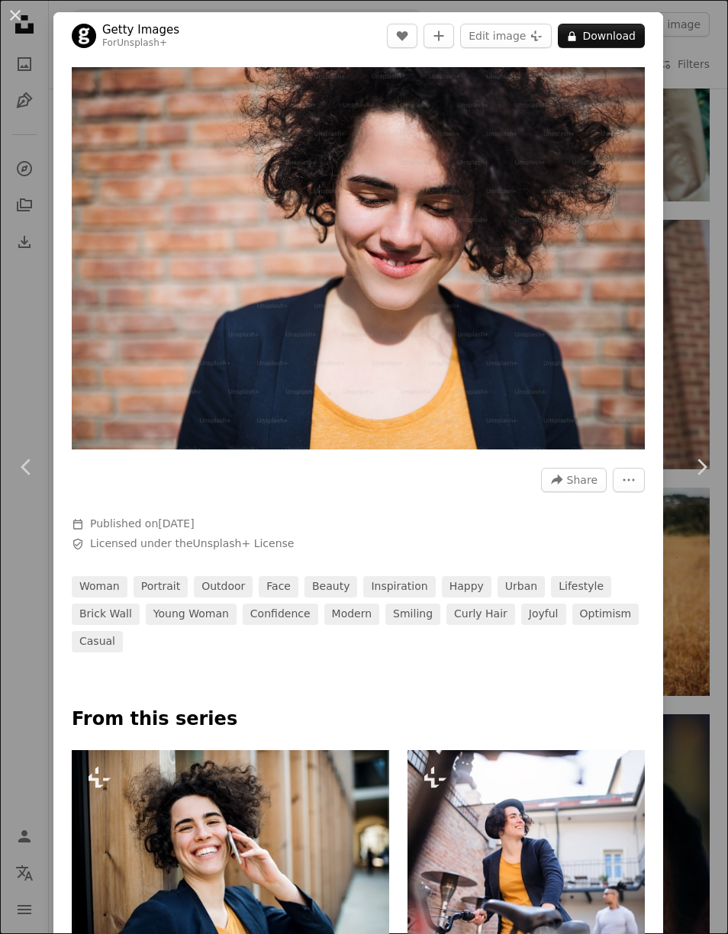
click at [9, 7] on button "An X shape" at bounding box center [15, 15] width 18 height 18
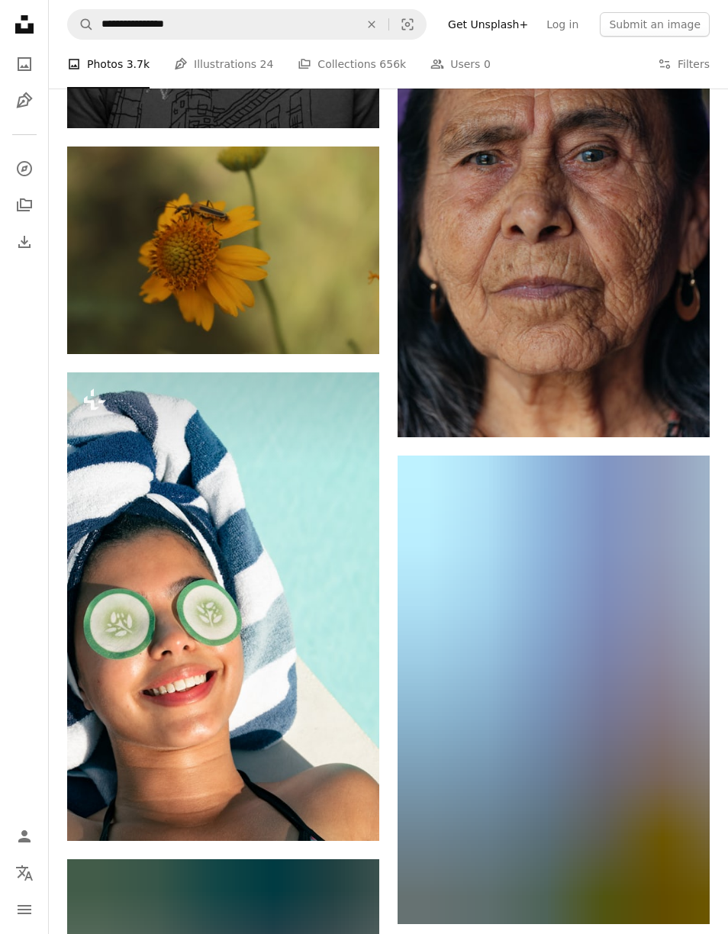
scroll to position [33085, 0]
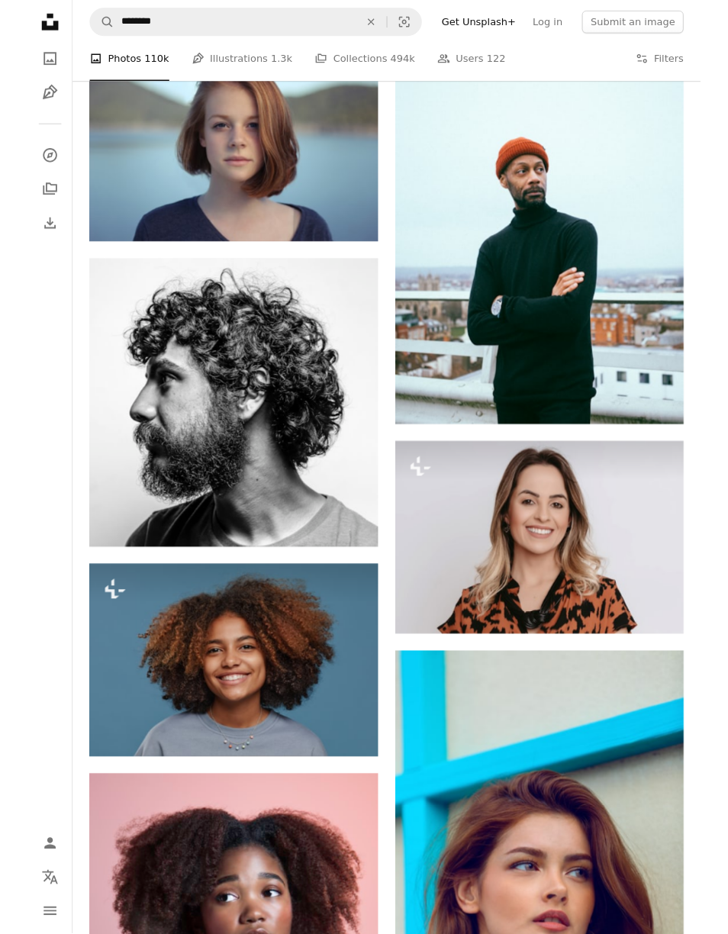
scroll to position [2870, 0]
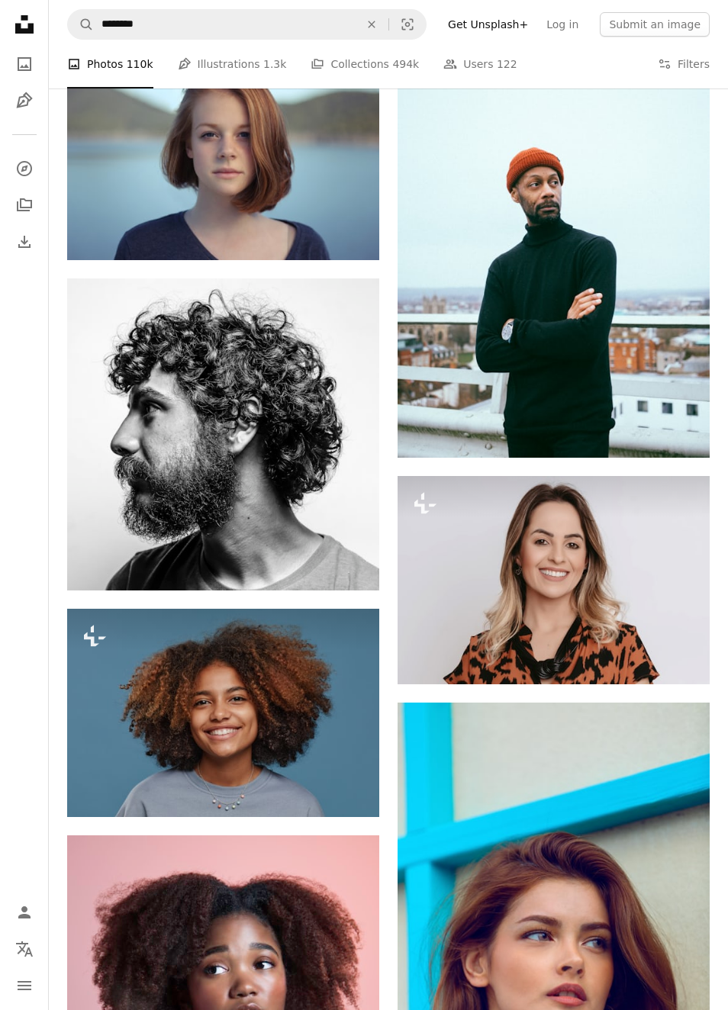
click at [175, 427] on img at bounding box center [223, 434] width 312 height 312
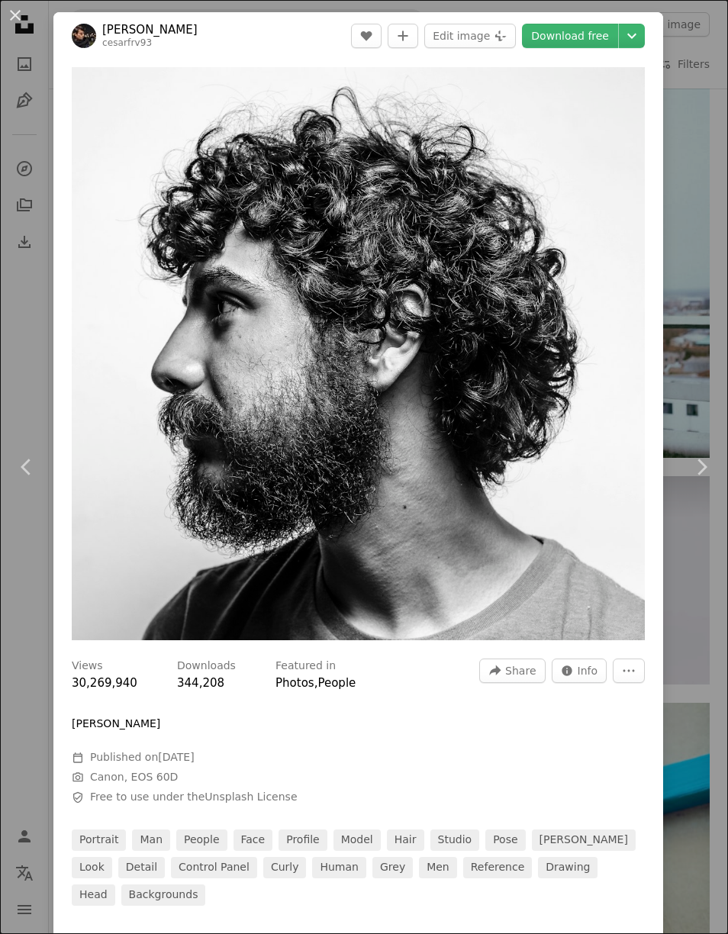
click at [703, 193] on div "An X shape Chevron left Chevron right [PERSON_NAME] cesarfrv93 A heart A plus s…" at bounding box center [364, 467] width 728 height 934
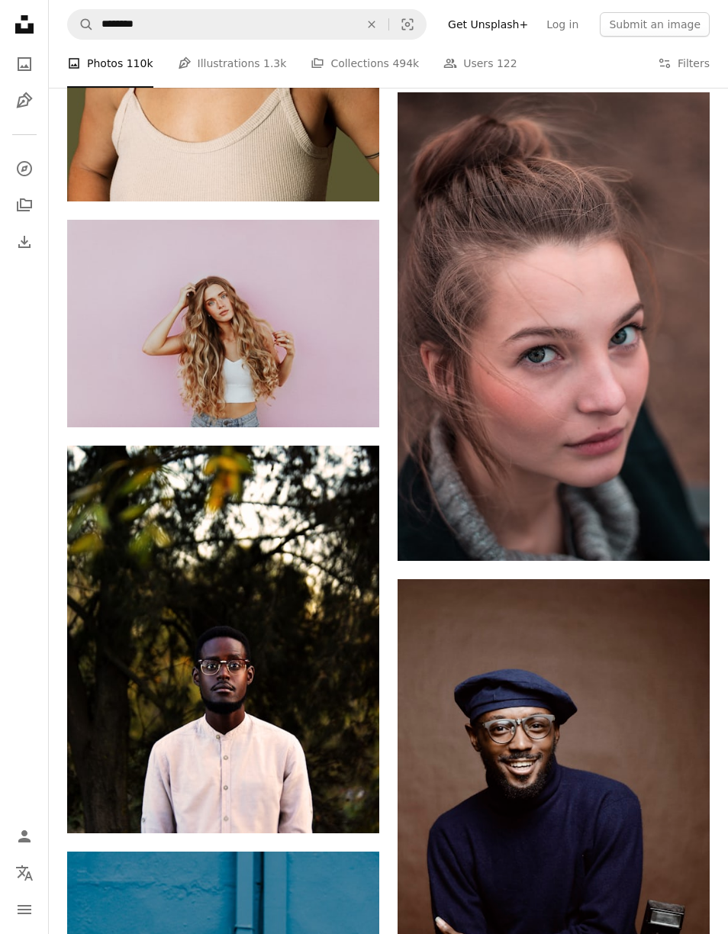
scroll to position [13948, 0]
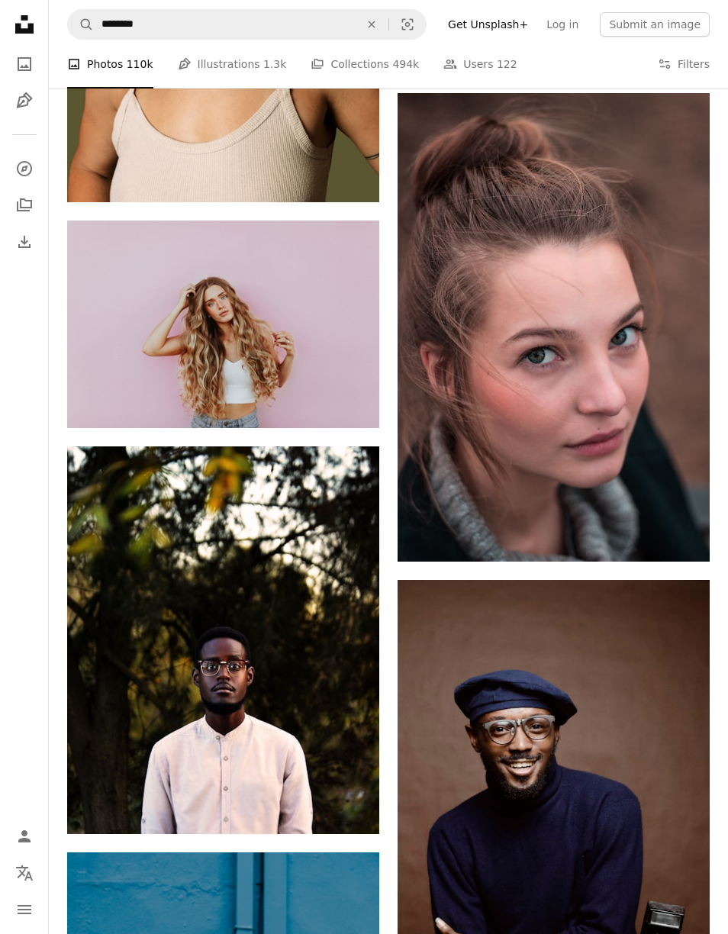
click at [571, 320] on img at bounding box center [554, 327] width 312 height 468
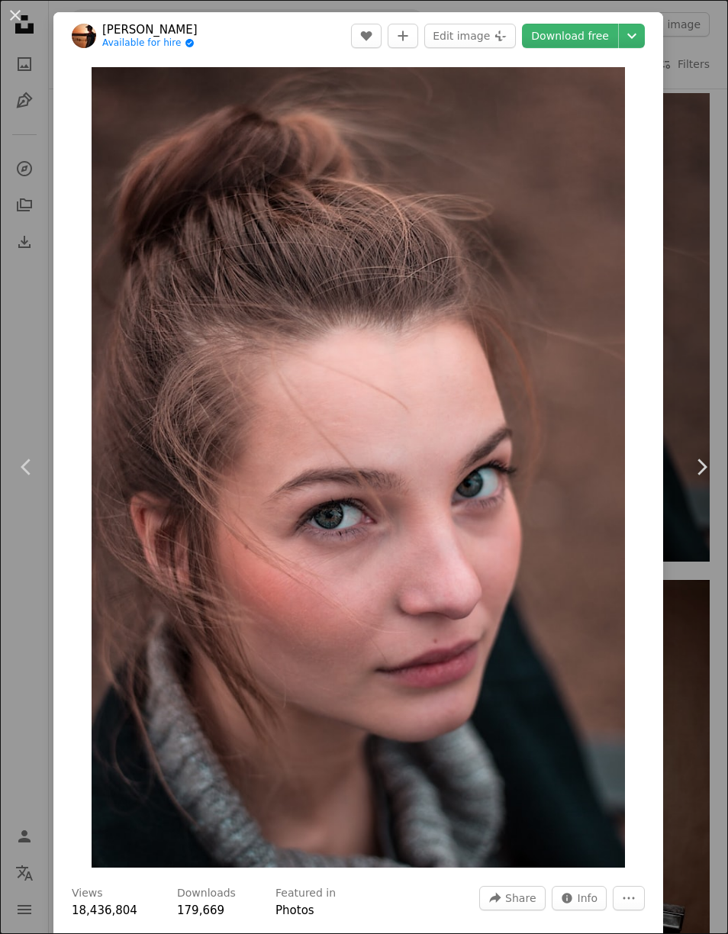
click at [8, 7] on button "An X shape" at bounding box center [15, 15] width 18 height 18
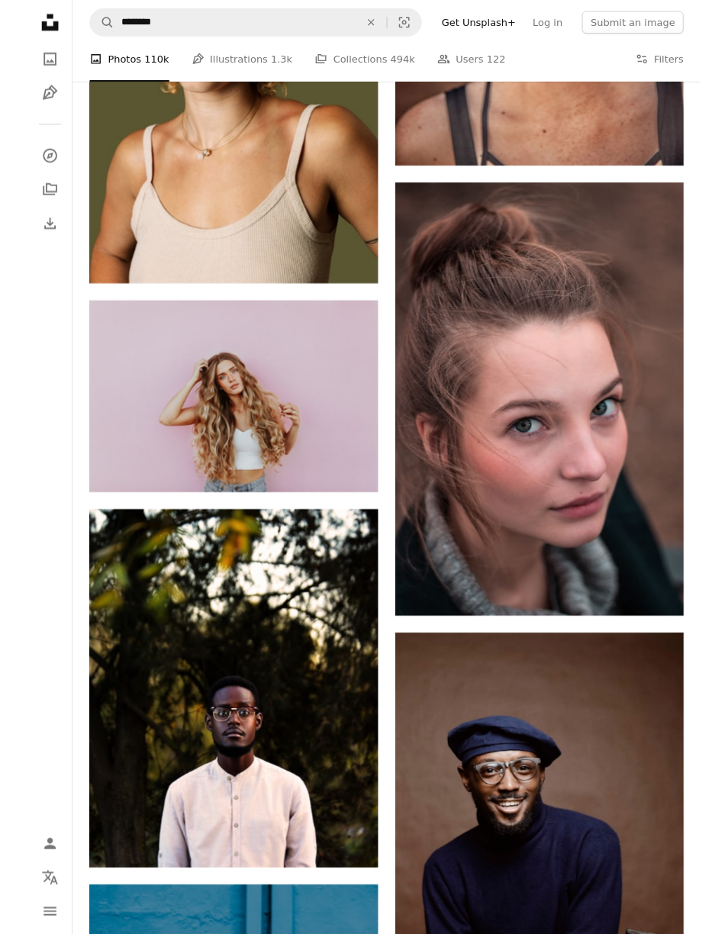
scroll to position [13844, 0]
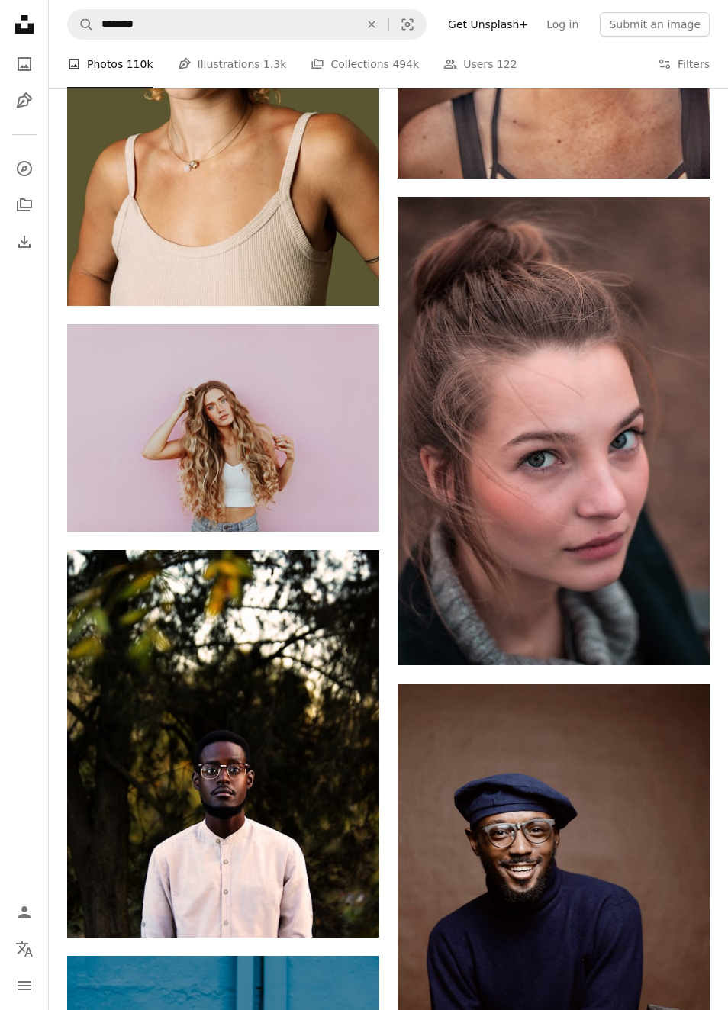
click at [203, 419] on img at bounding box center [223, 428] width 312 height 208
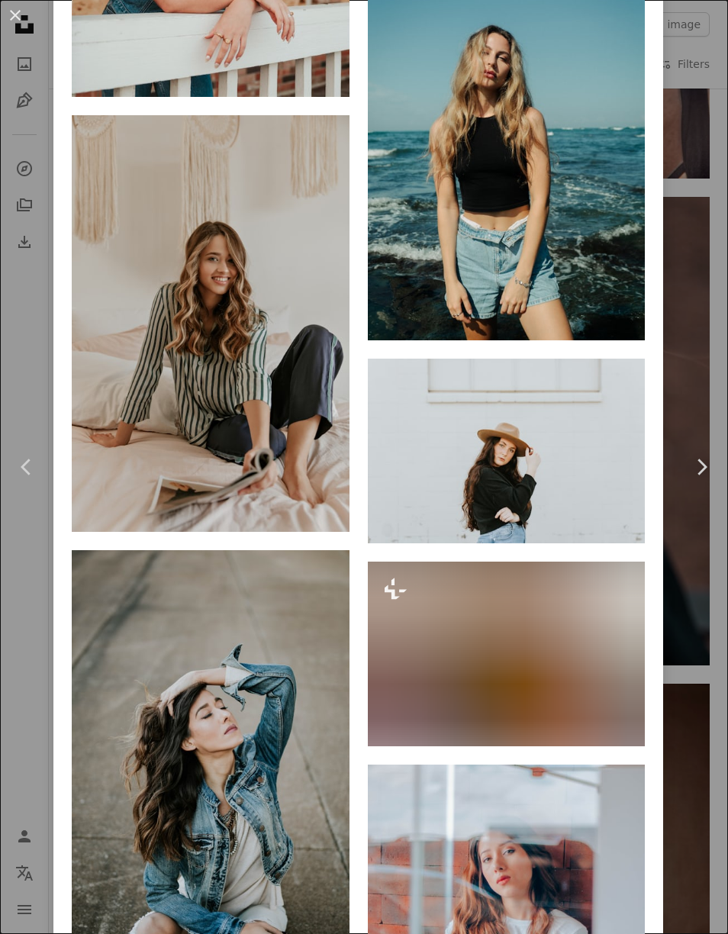
scroll to position [1672, 0]
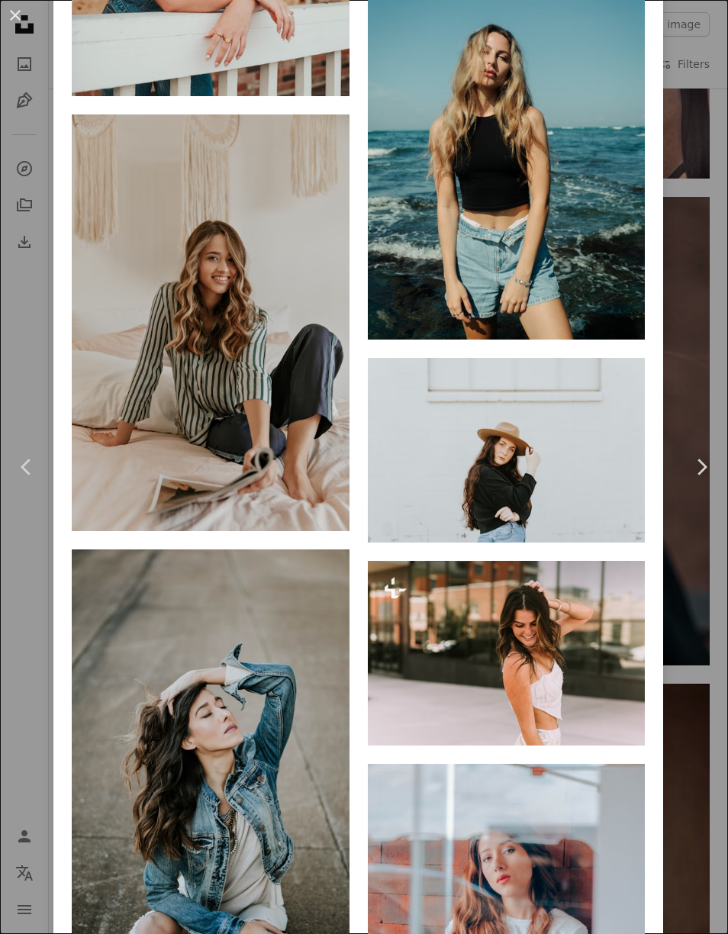
click at [19, 12] on button "An X shape" at bounding box center [15, 15] width 18 height 18
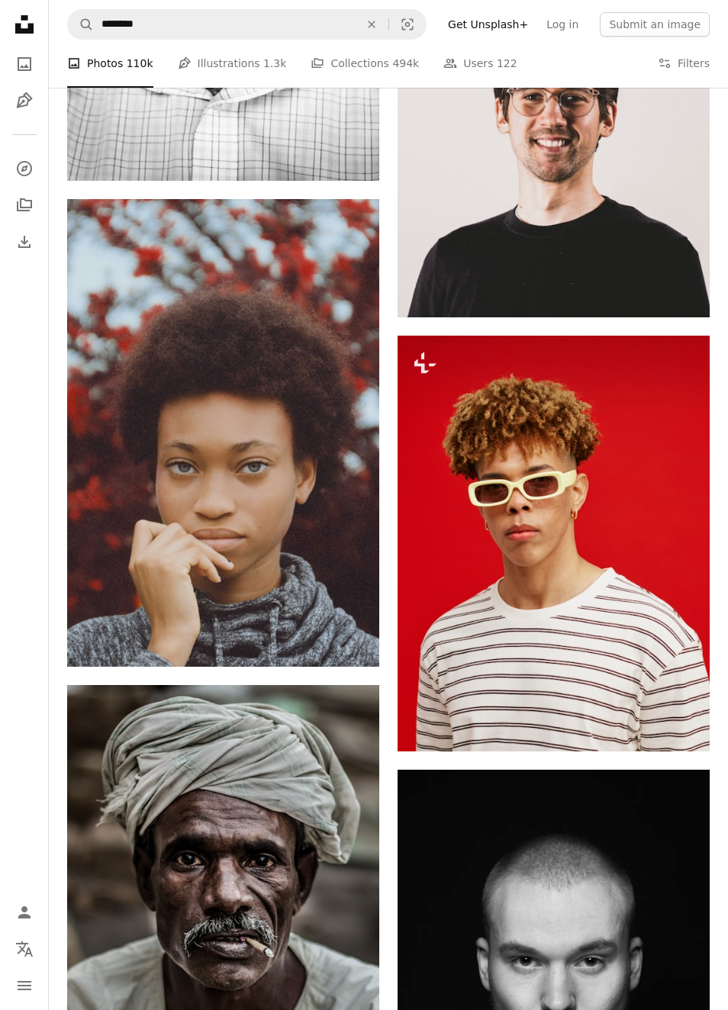
scroll to position [16468, 0]
click at [341, 481] on img at bounding box center [223, 433] width 312 height 468
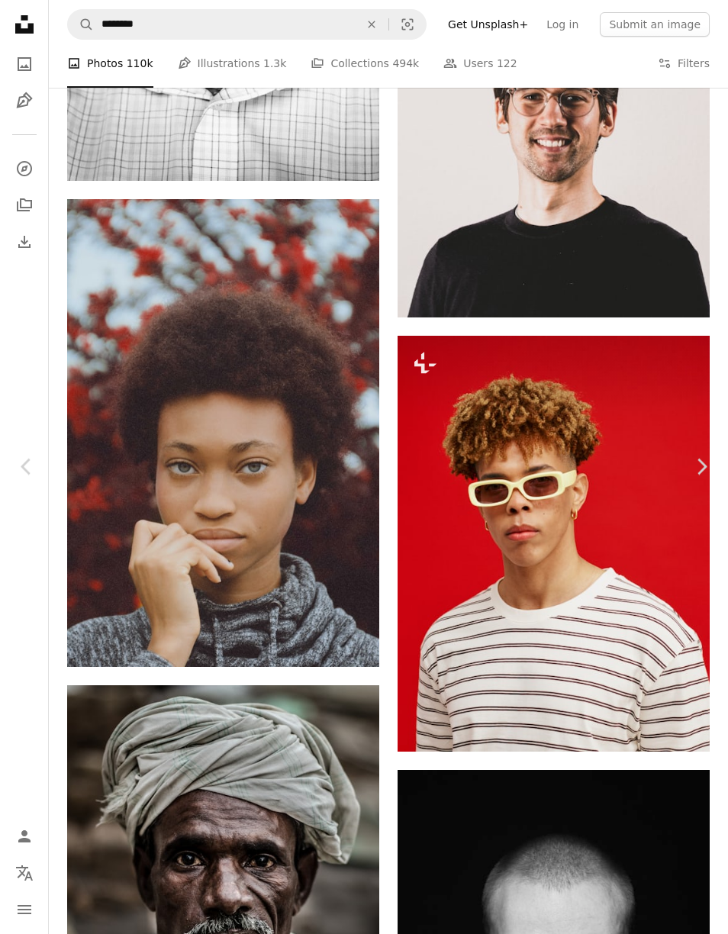
scroll to position [16468, 0]
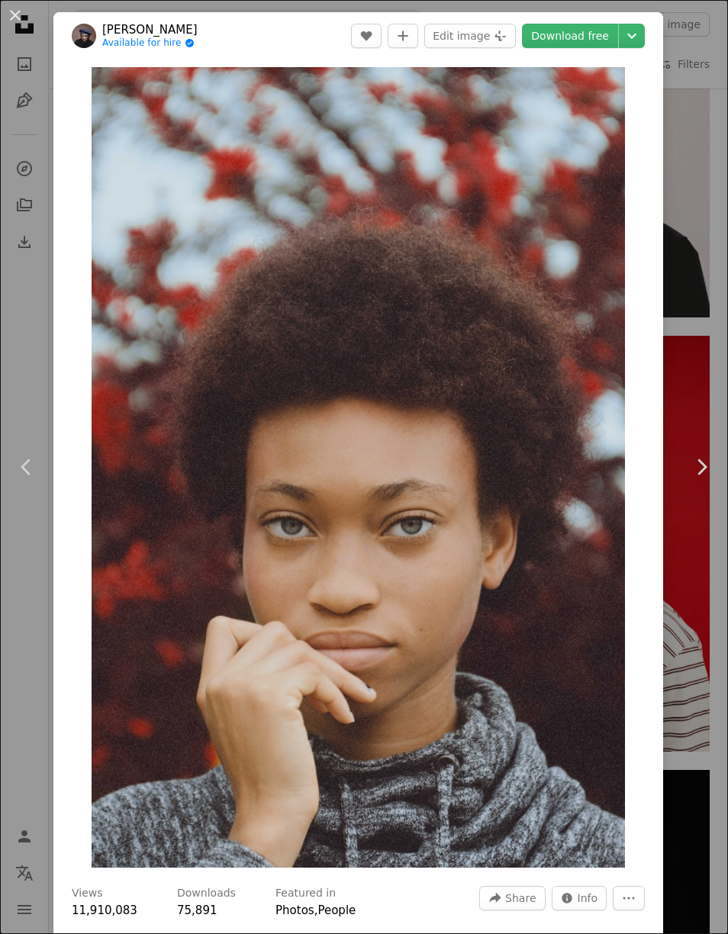
click at [18, 20] on button "An X shape" at bounding box center [15, 15] width 18 height 18
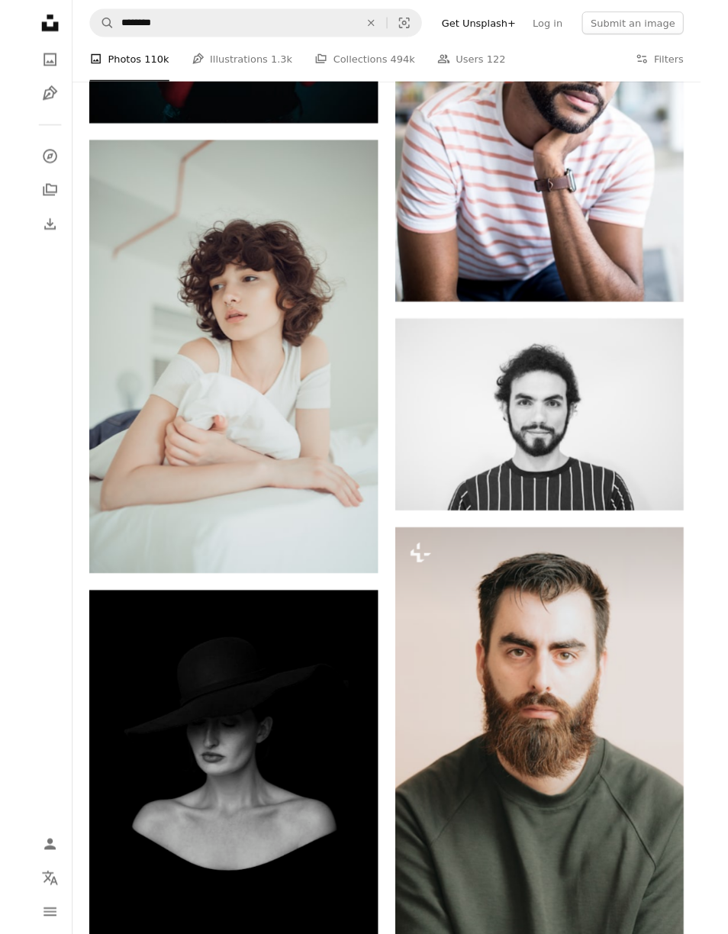
scroll to position [44026, 0]
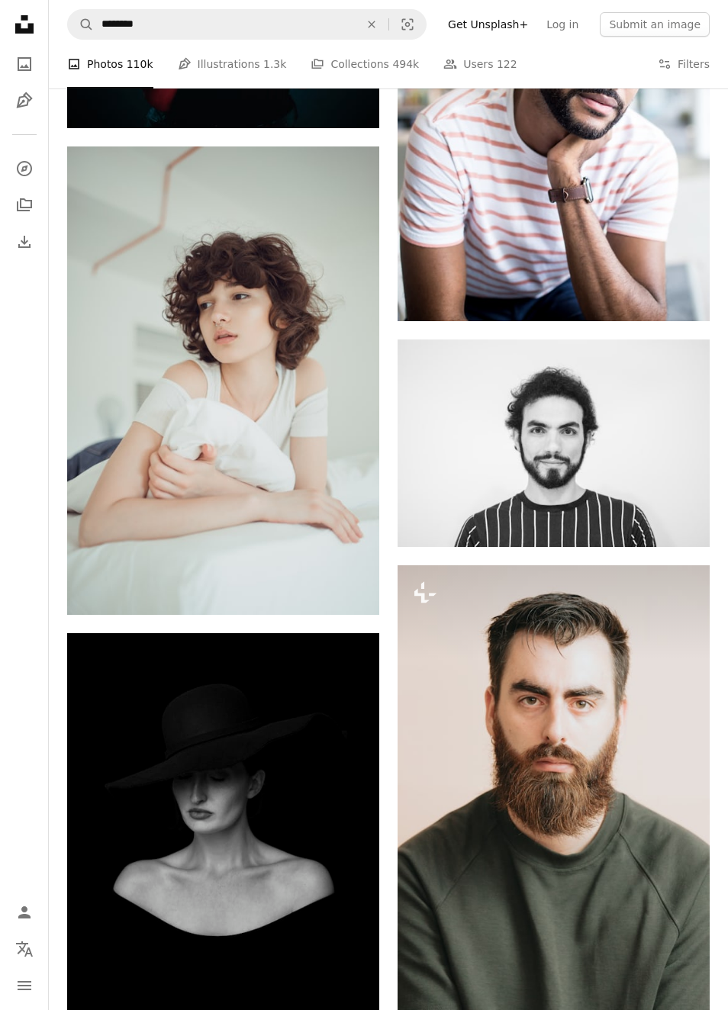
click at [214, 402] on img at bounding box center [223, 380] width 312 height 468
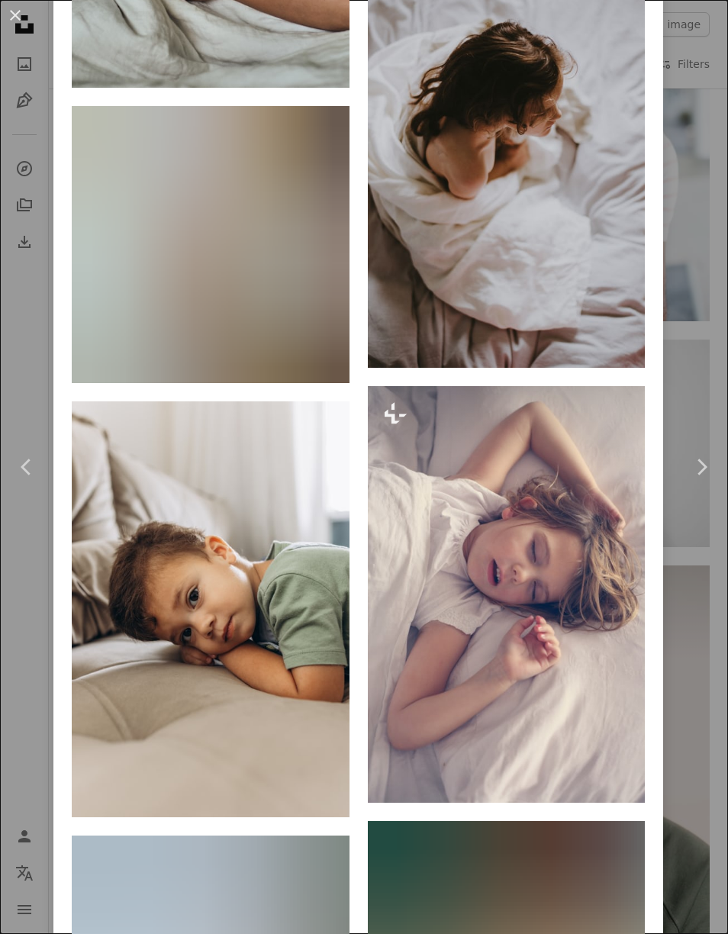
scroll to position [2991, 0]
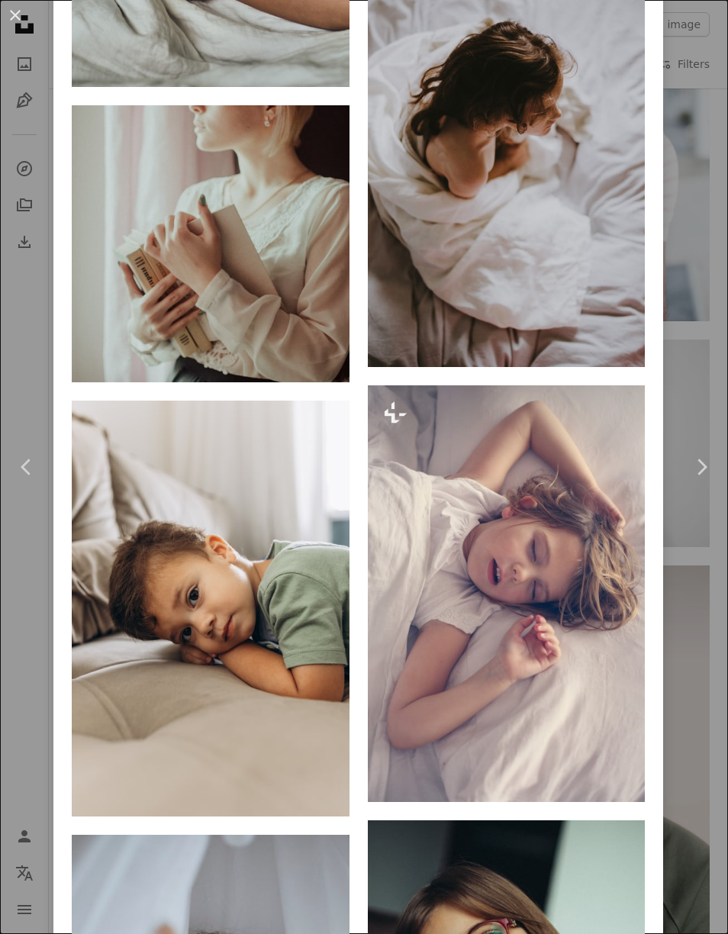
click at [11, 12] on button "An X shape" at bounding box center [15, 15] width 18 height 18
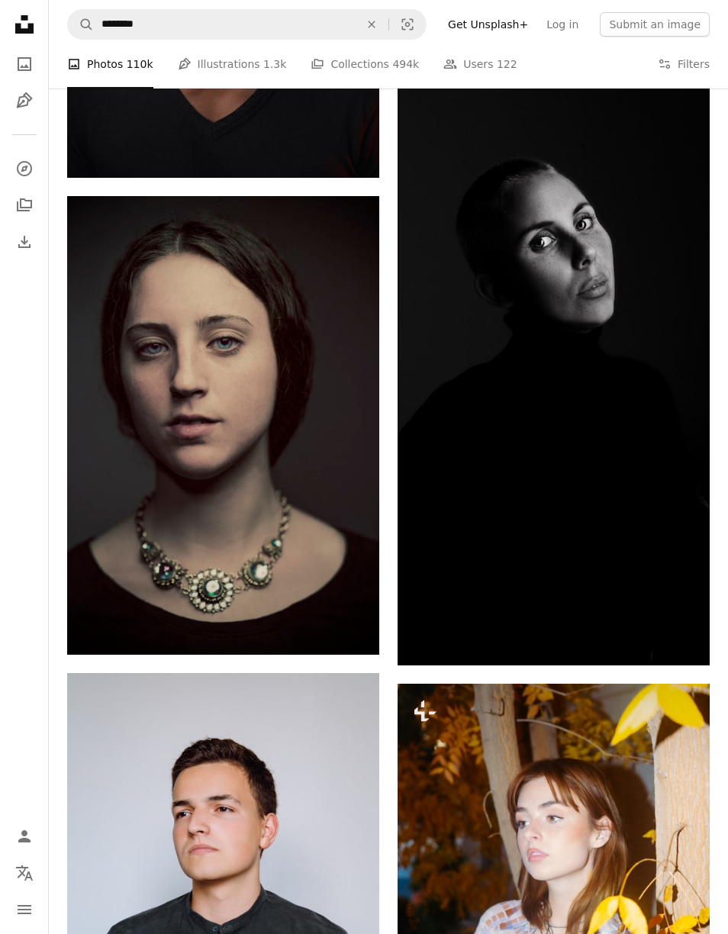
scroll to position [51169, 0]
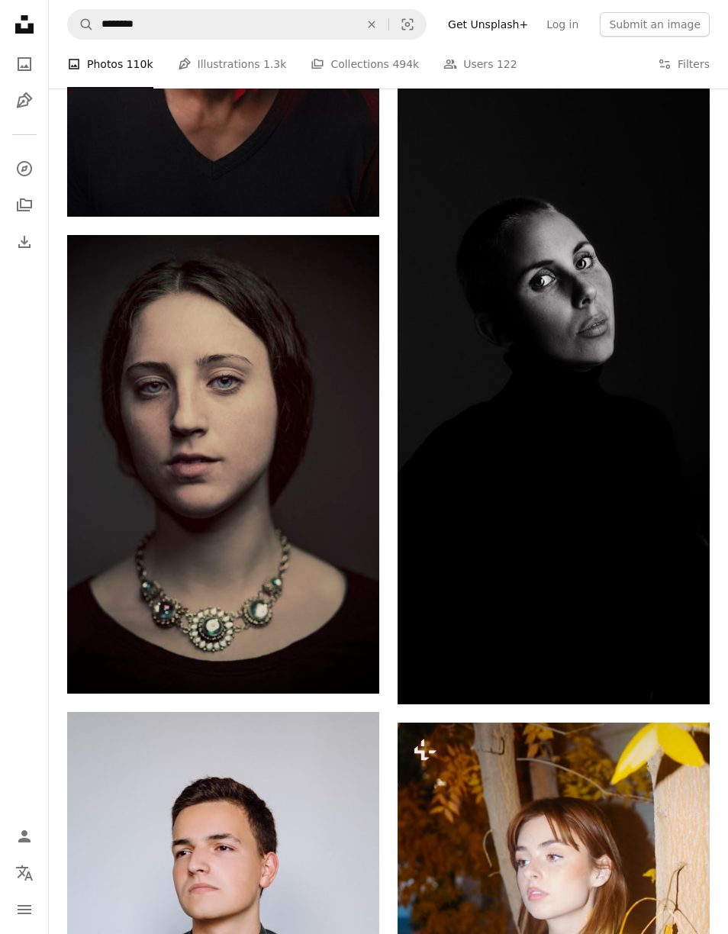
click at [281, 529] on img at bounding box center [223, 464] width 312 height 459
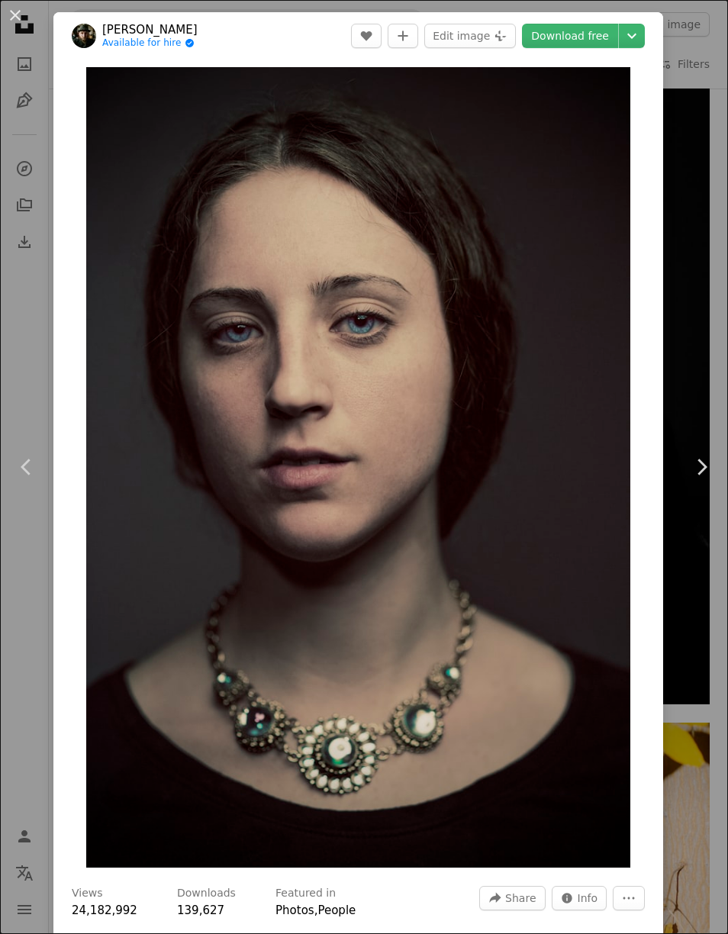
click at [504, 555] on img "Zoom in on this image" at bounding box center [358, 467] width 545 height 800
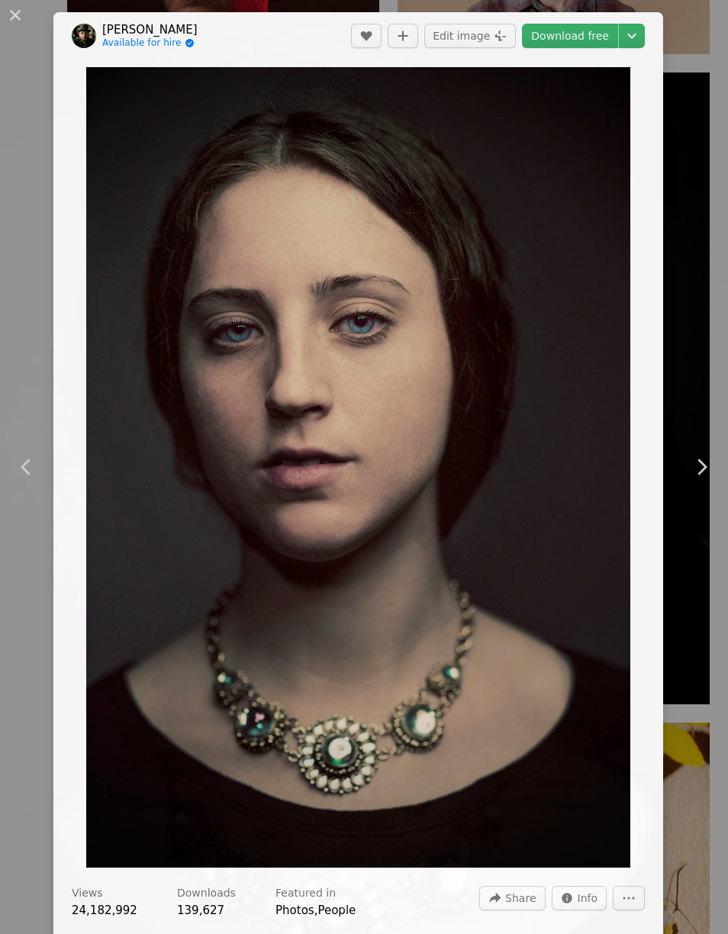
scroll to position [60, 0]
